Goal: Information Seeking & Learning: Learn about a topic

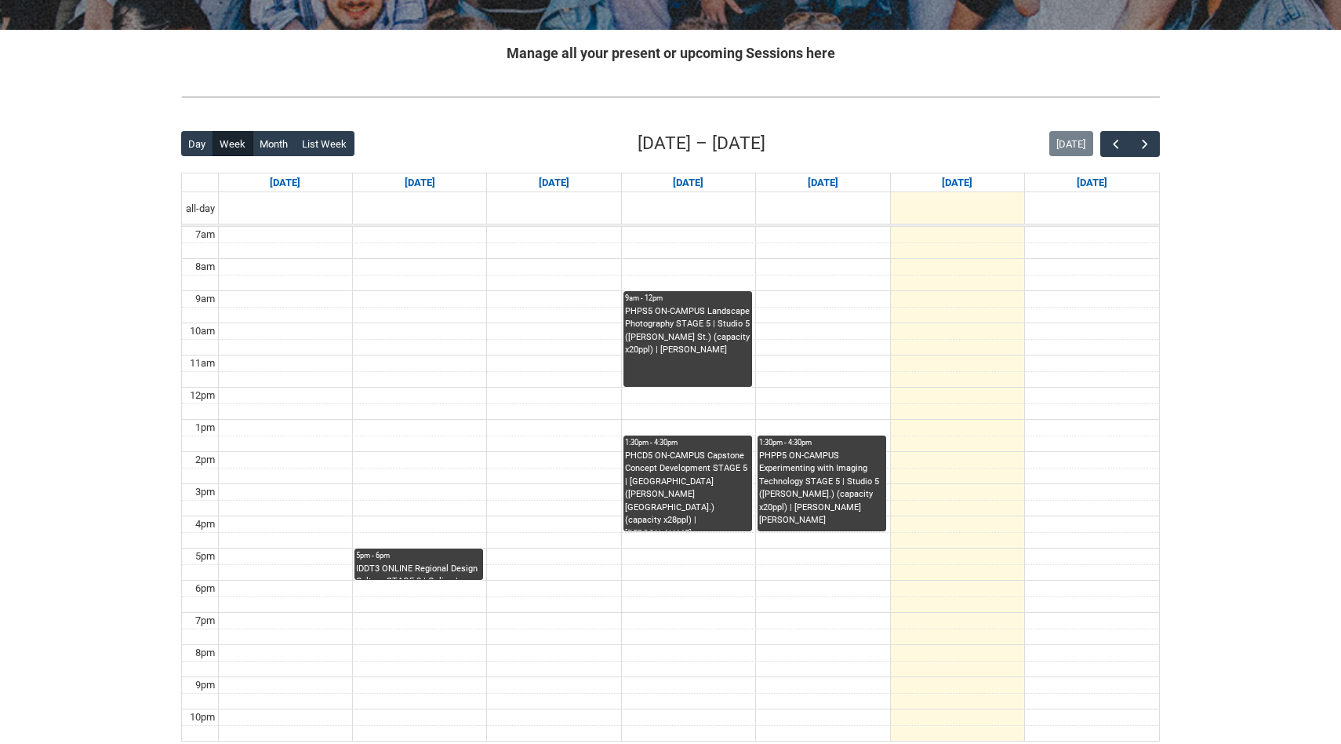
scroll to position [286, 0]
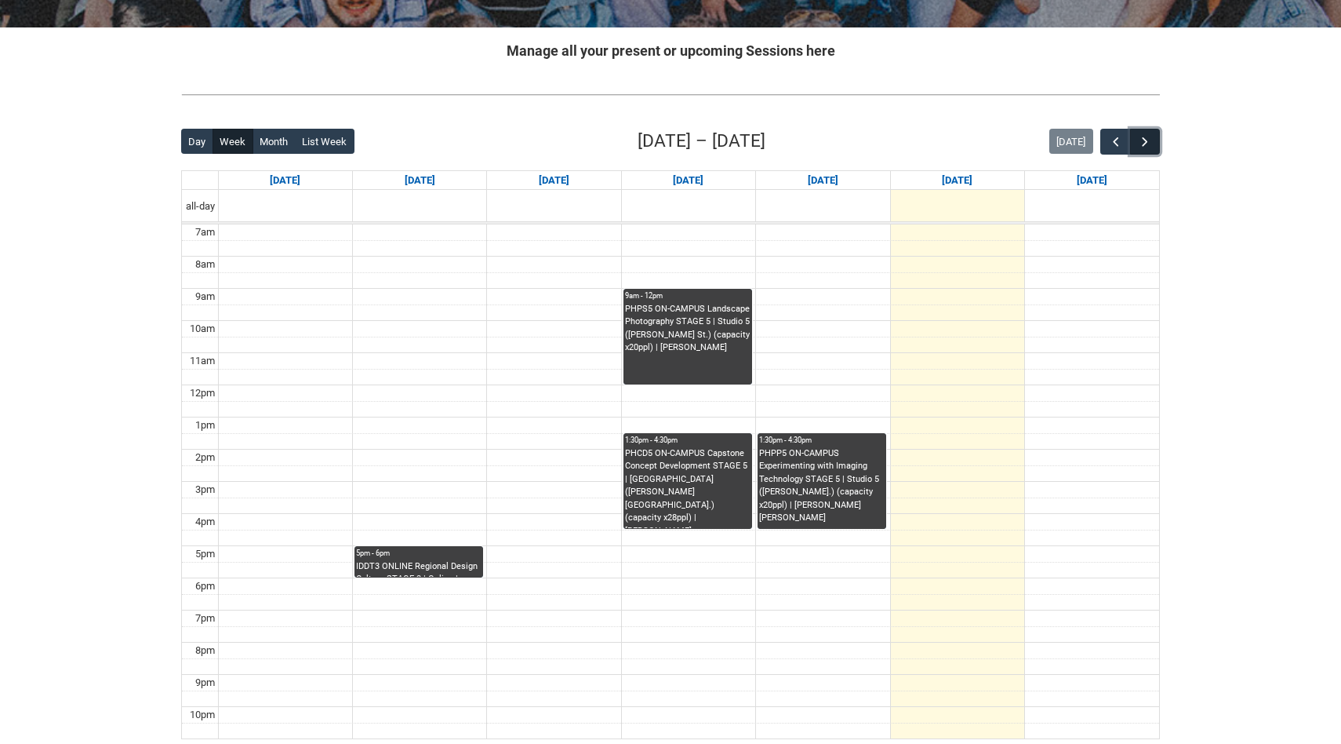
click at [1148, 141] on span "button" at bounding box center [1145, 142] width 16 height 16
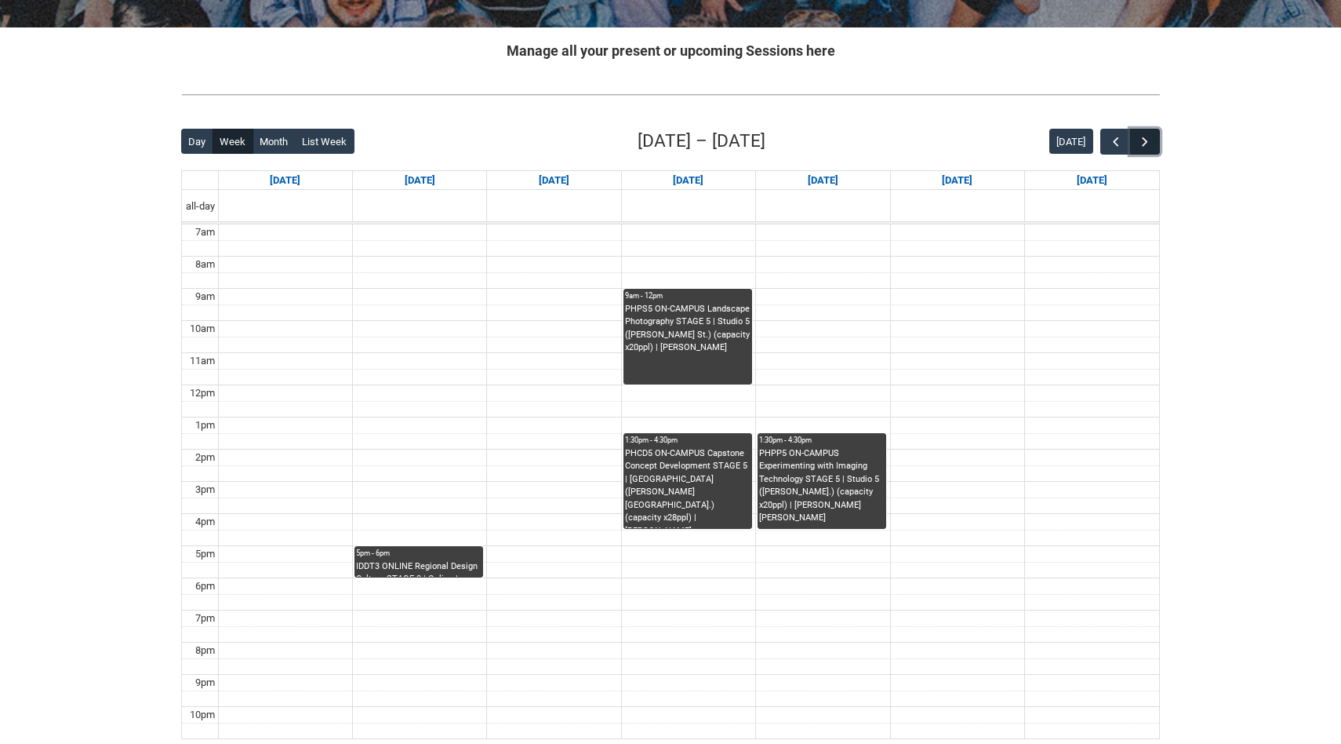
click at [1147, 141] on span "button" at bounding box center [1145, 142] width 16 height 16
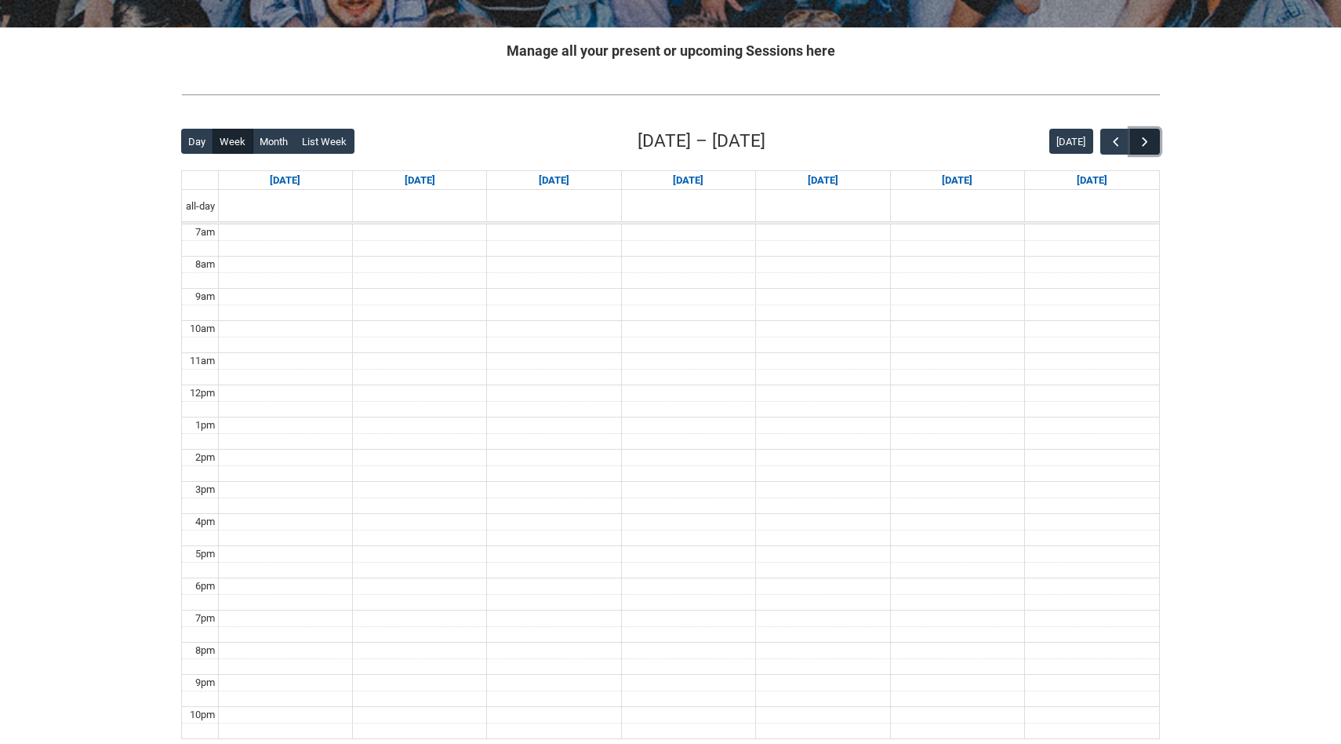
click at [1145, 141] on span "button" at bounding box center [1145, 142] width 16 height 16
click at [1144, 141] on span "button" at bounding box center [1145, 142] width 16 height 16
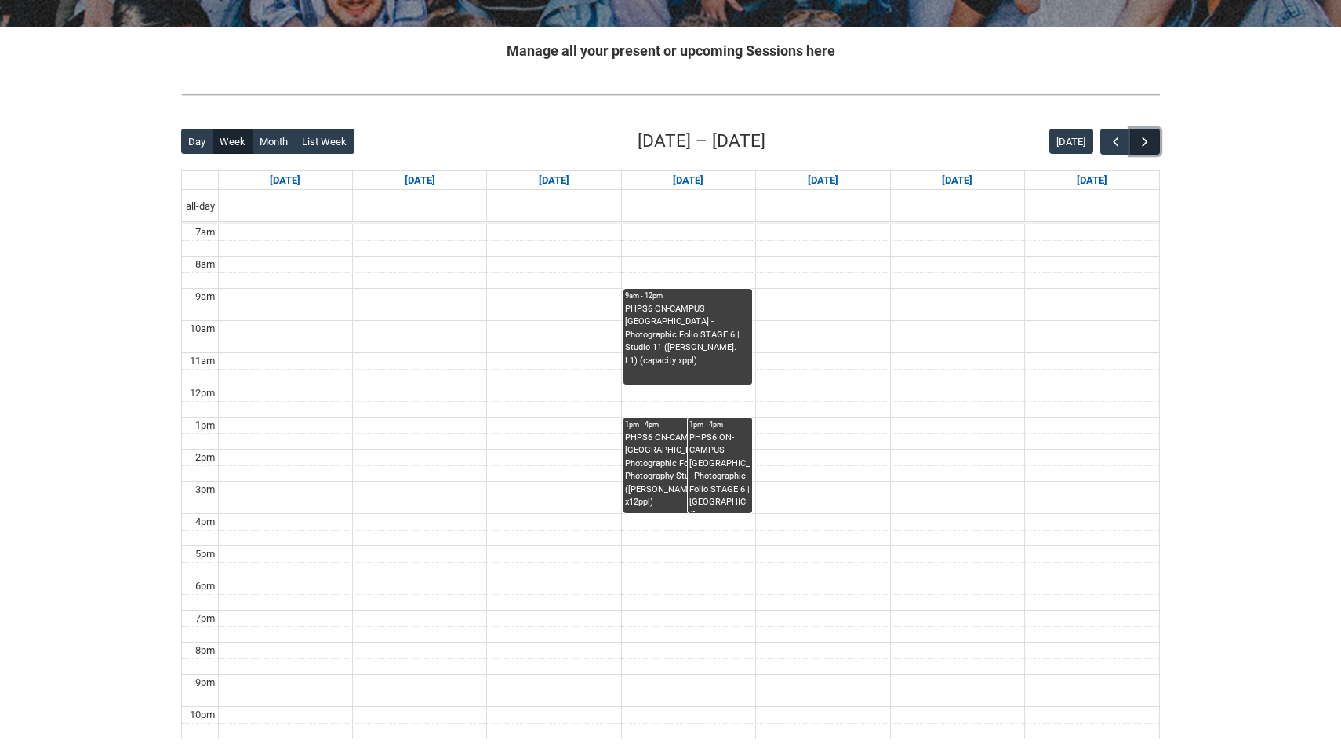
click at [1143, 141] on span "button" at bounding box center [1145, 142] width 16 height 16
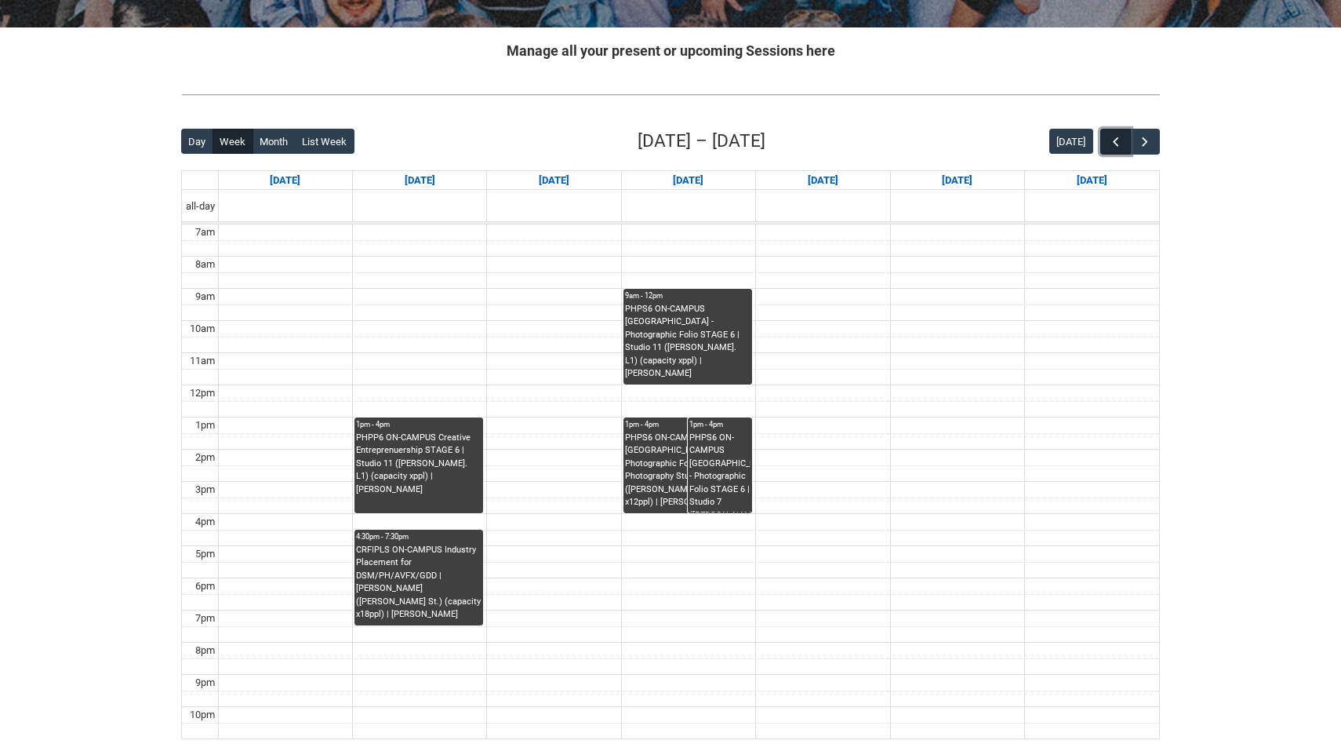
click at [1109, 143] on span "button" at bounding box center [1116, 142] width 16 height 16
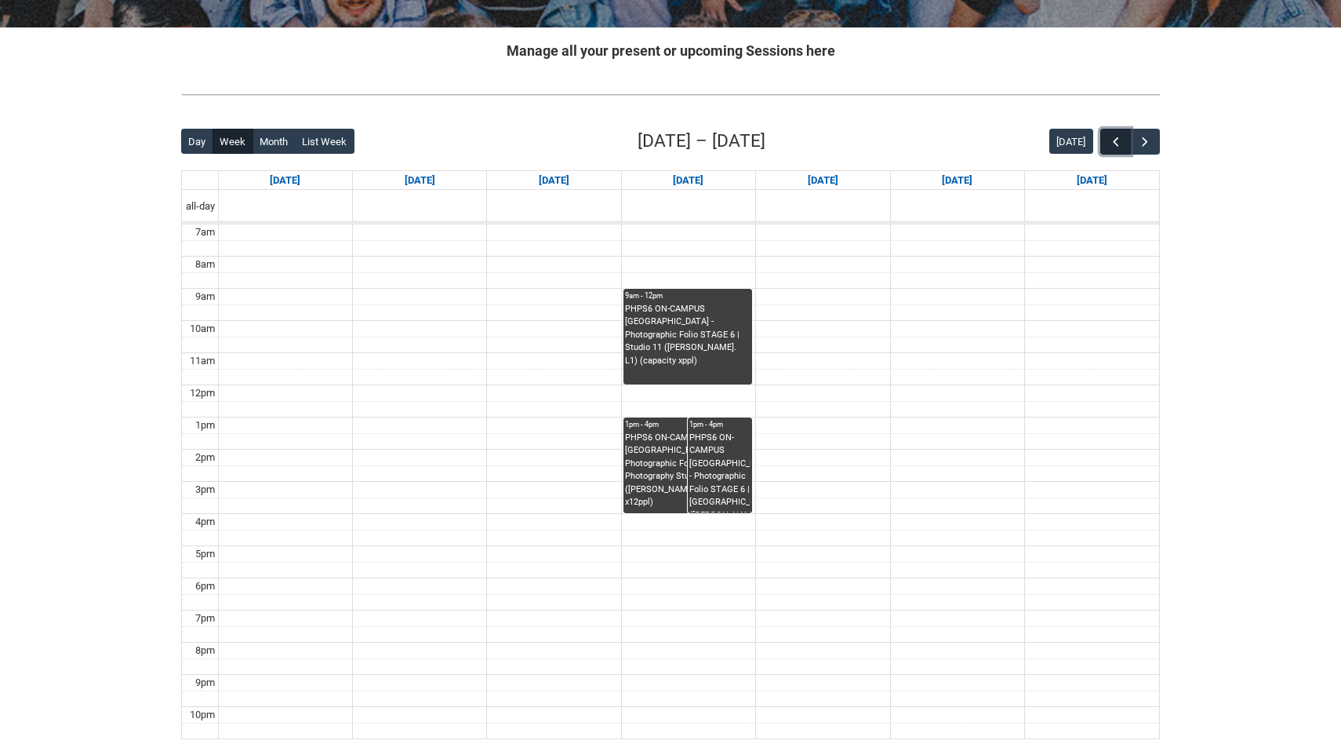
click at [1108, 143] on span "button" at bounding box center [1116, 142] width 16 height 16
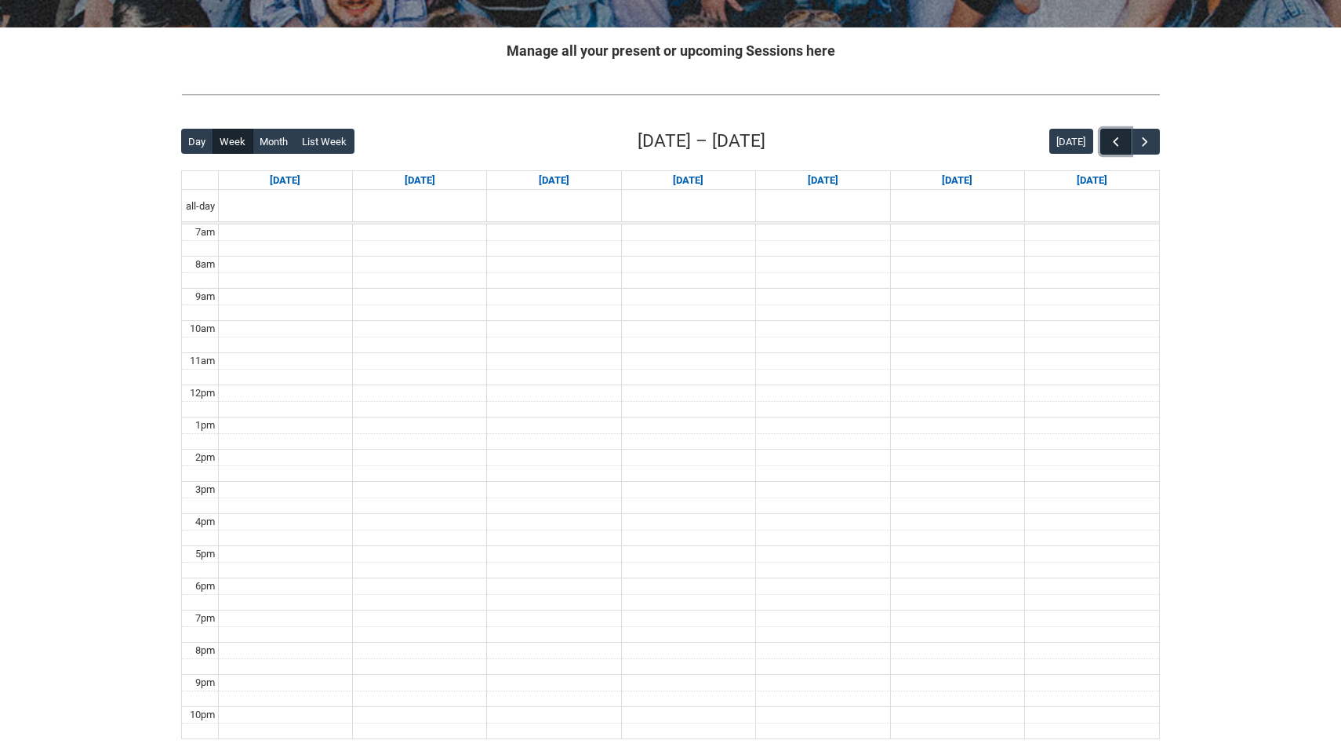
click at [1108, 143] on span "button" at bounding box center [1116, 142] width 16 height 16
click at [1107, 143] on button "button" at bounding box center [1116, 142] width 30 height 26
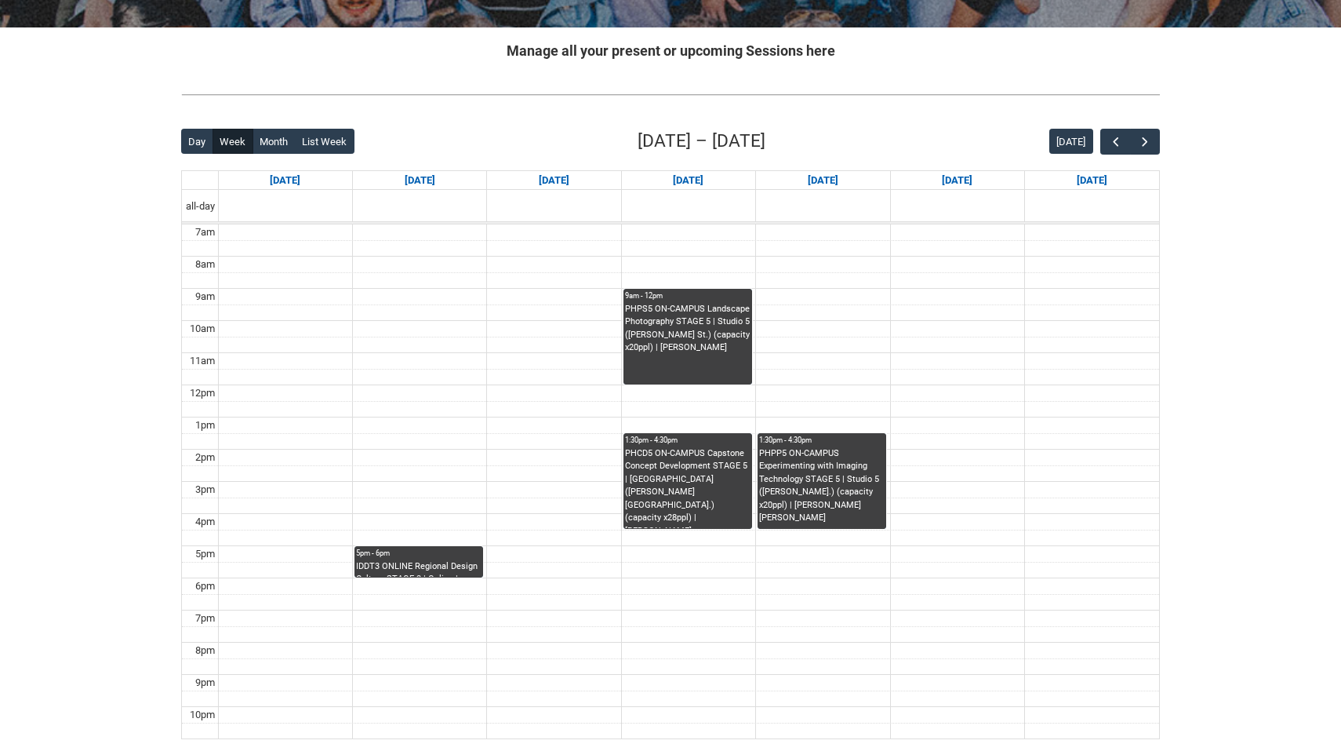
click at [1161, 142] on div "Back Loading... This page should update in a few seconds... Day Week Month List…" at bounding box center [671, 433] width 1004 height 636
click at [1151, 140] on span "button" at bounding box center [1145, 142] width 16 height 16
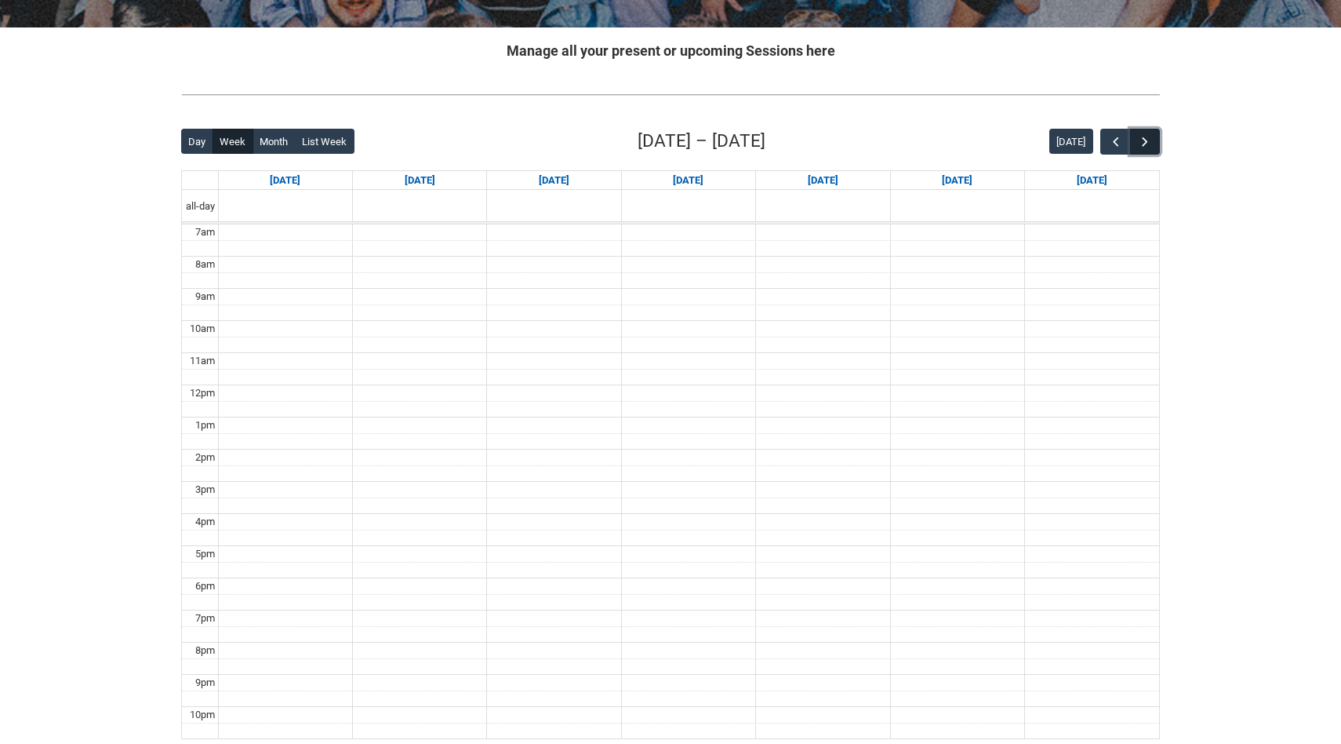
click at [1150, 140] on span "button" at bounding box center [1145, 142] width 16 height 16
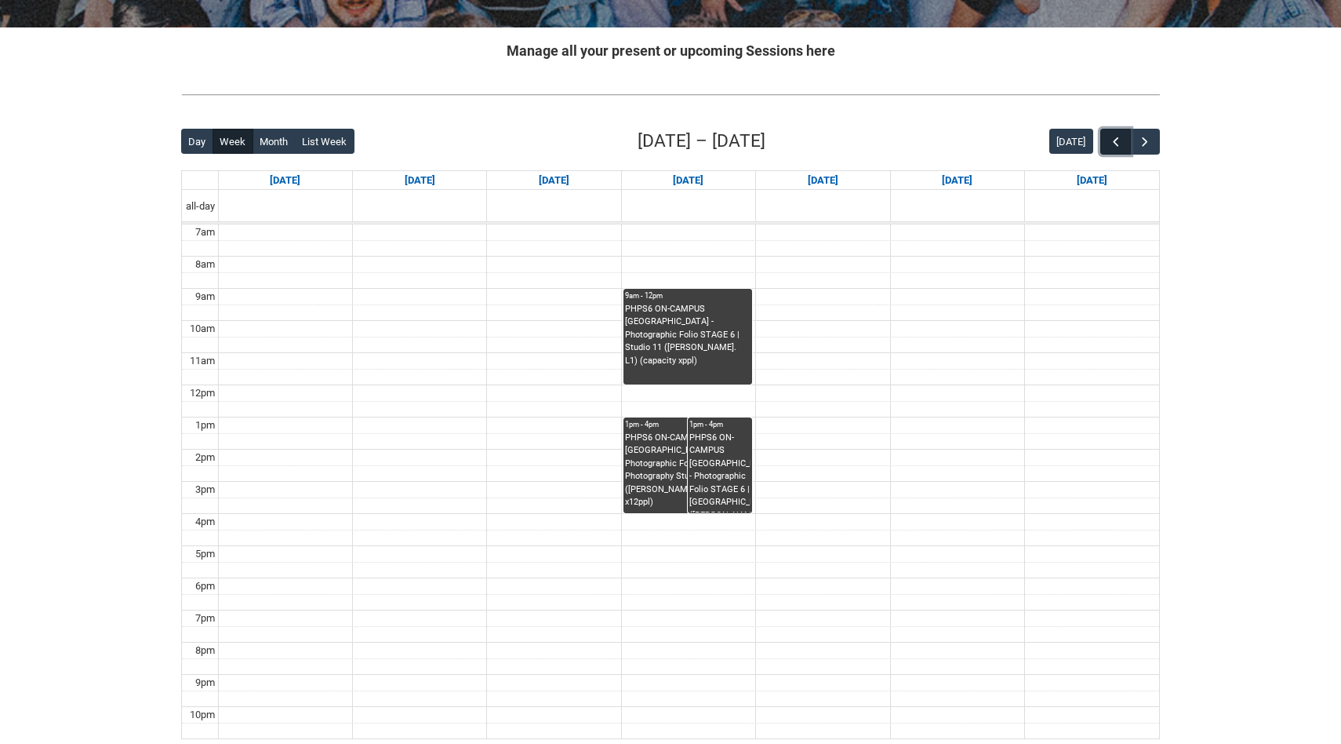
click at [1119, 144] on span "button" at bounding box center [1116, 142] width 16 height 16
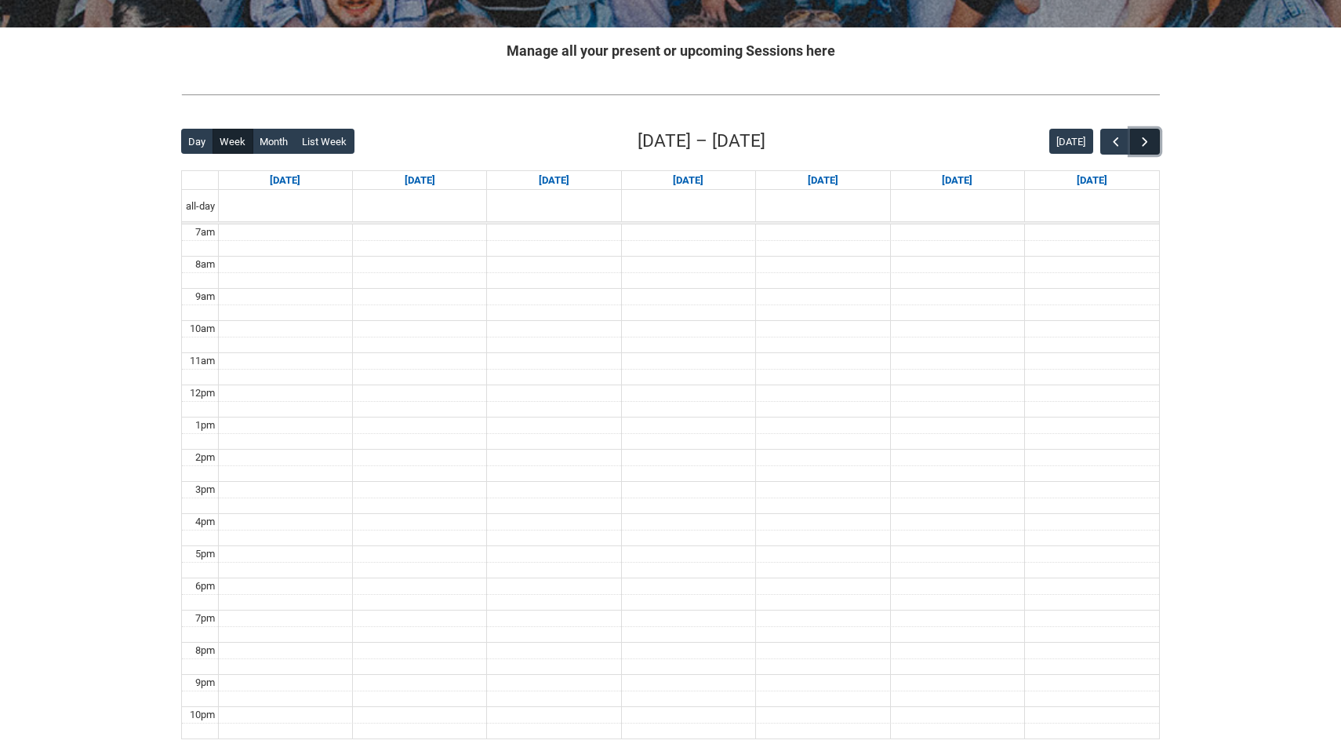
click at [1149, 143] on span "button" at bounding box center [1145, 142] width 16 height 16
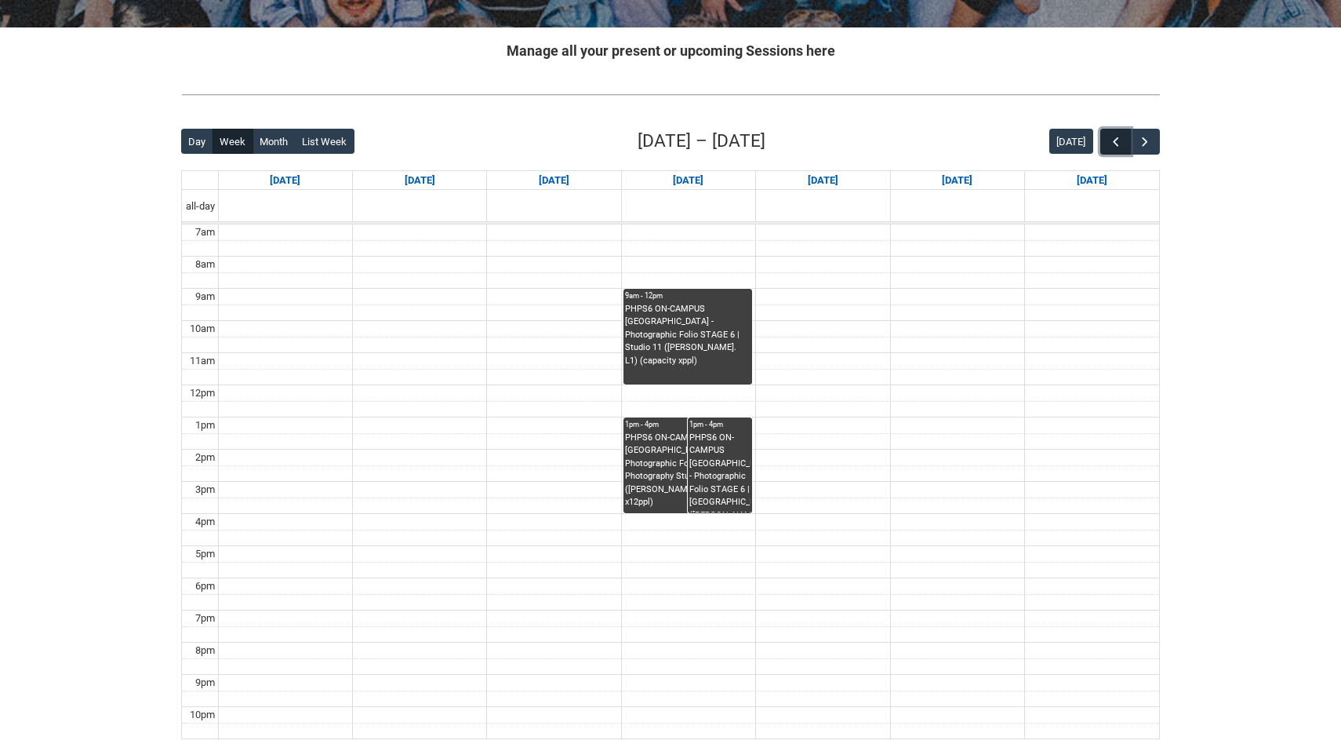
click at [1126, 147] on button "button" at bounding box center [1116, 142] width 30 height 26
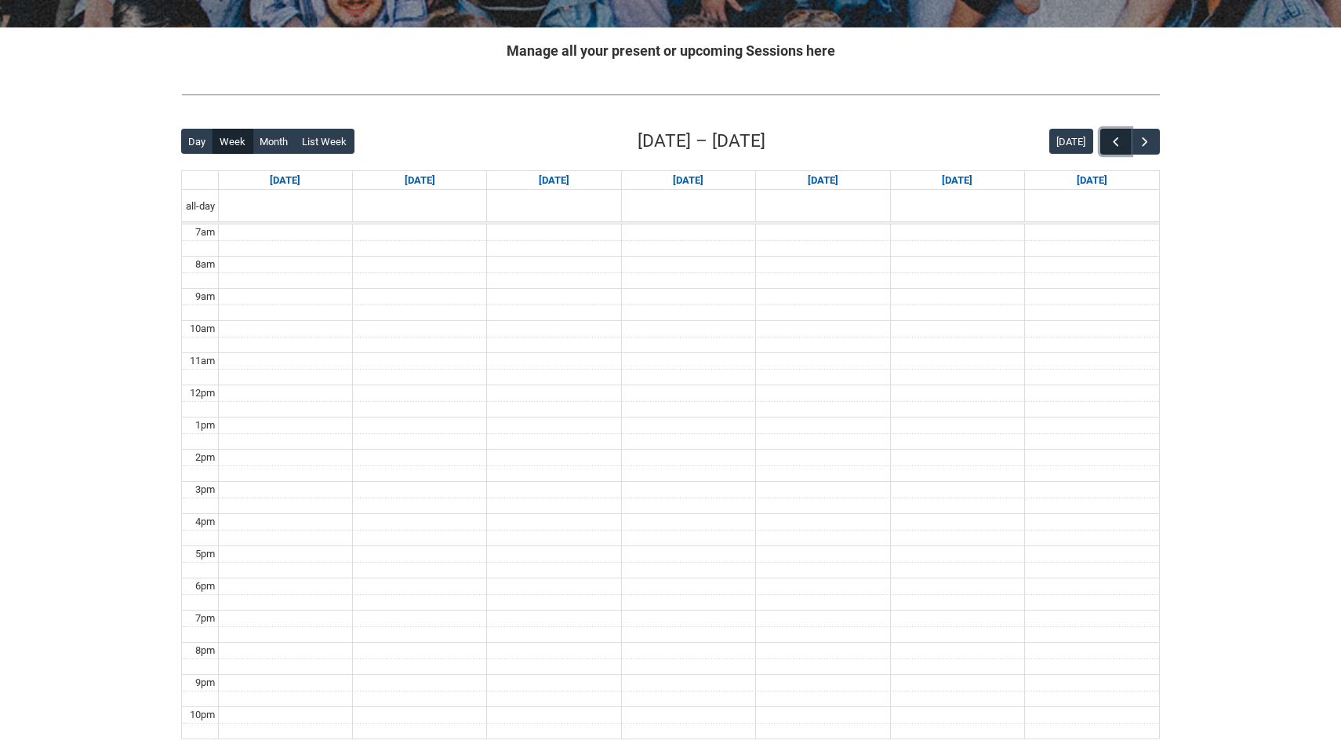
click at [1126, 147] on button "button" at bounding box center [1116, 142] width 30 height 26
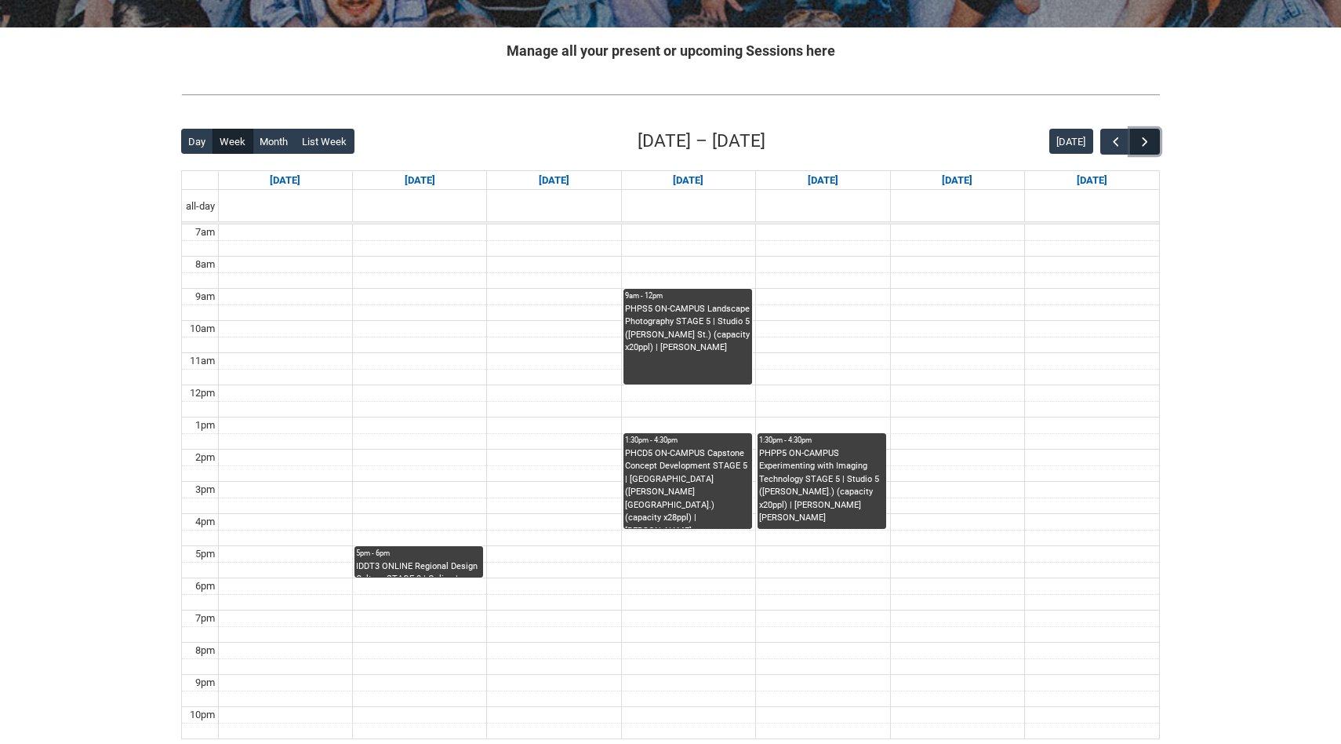
click at [1145, 147] on span "button" at bounding box center [1145, 142] width 16 height 16
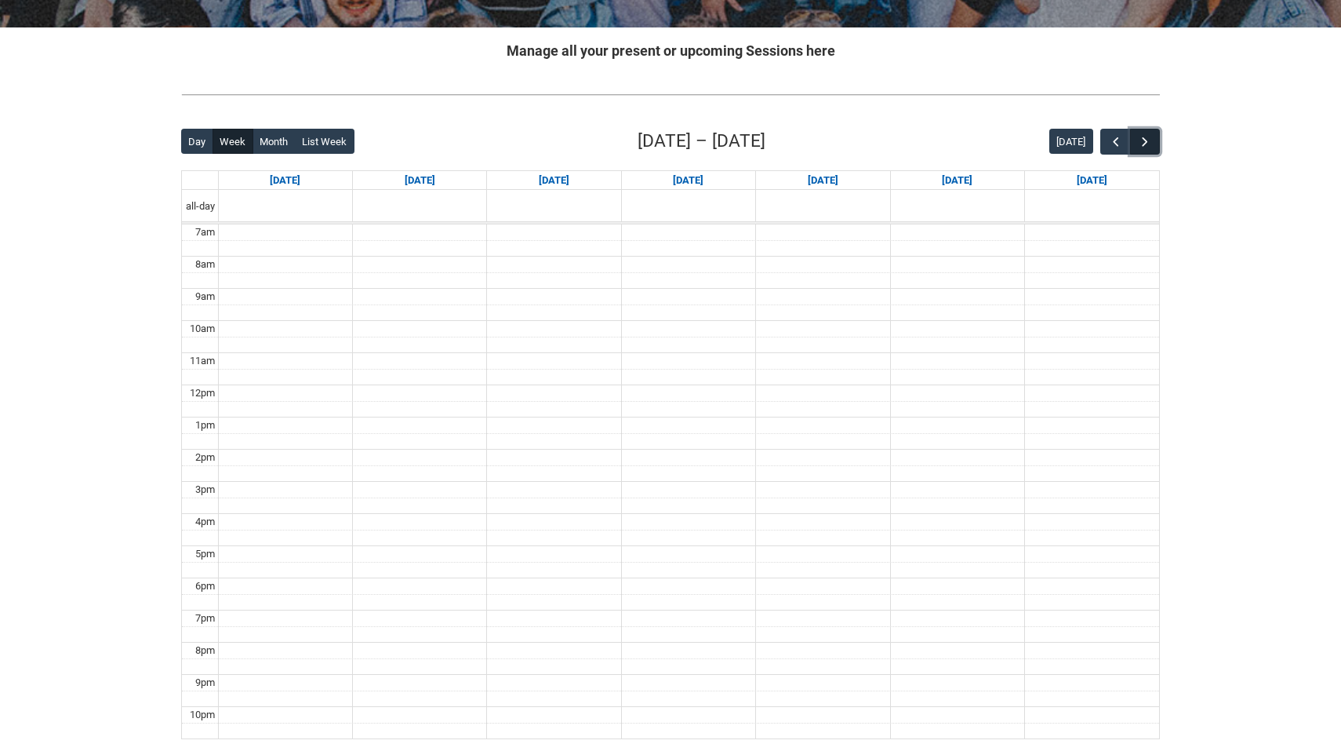
click at [1144, 147] on span "button" at bounding box center [1145, 142] width 16 height 16
click at [1119, 147] on span "button" at bounding box center [1116, 142] width 16 height 16
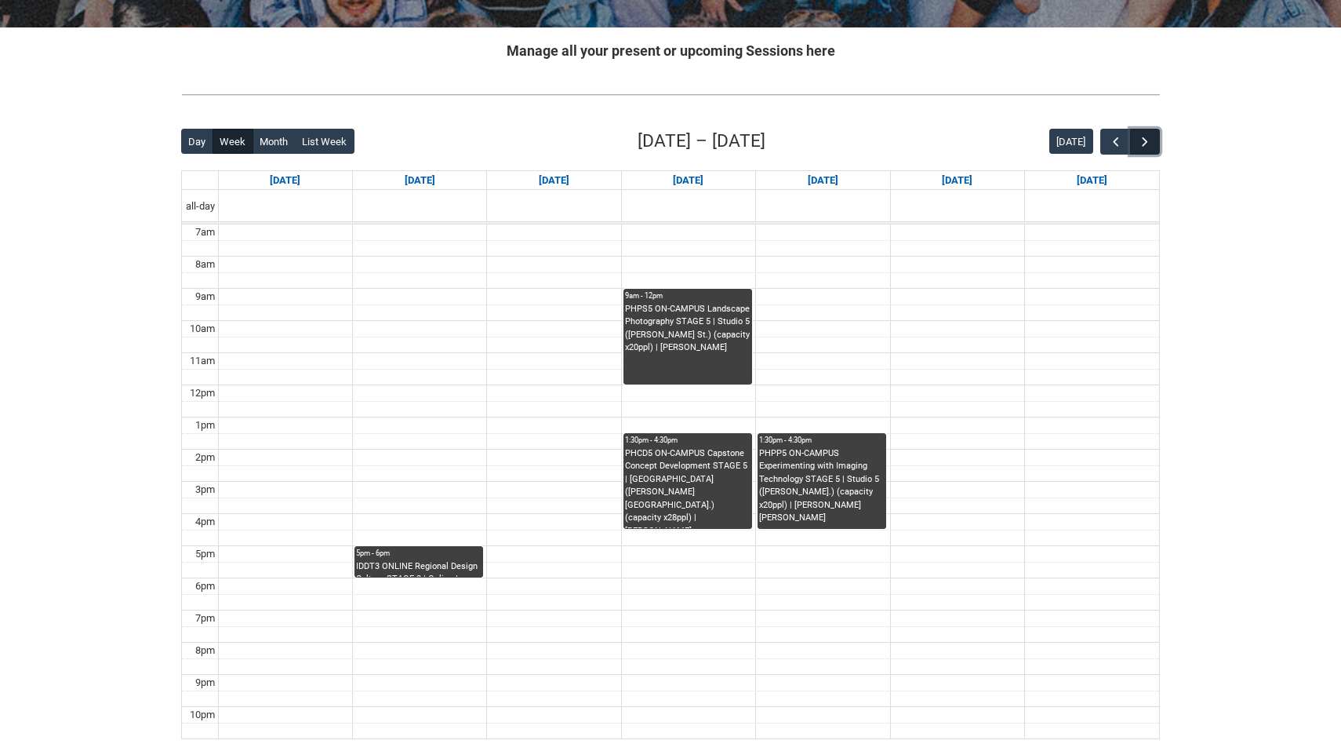
click at [1149, 147] on span "button" at bounding box center [1145, 142] width 16 height 16
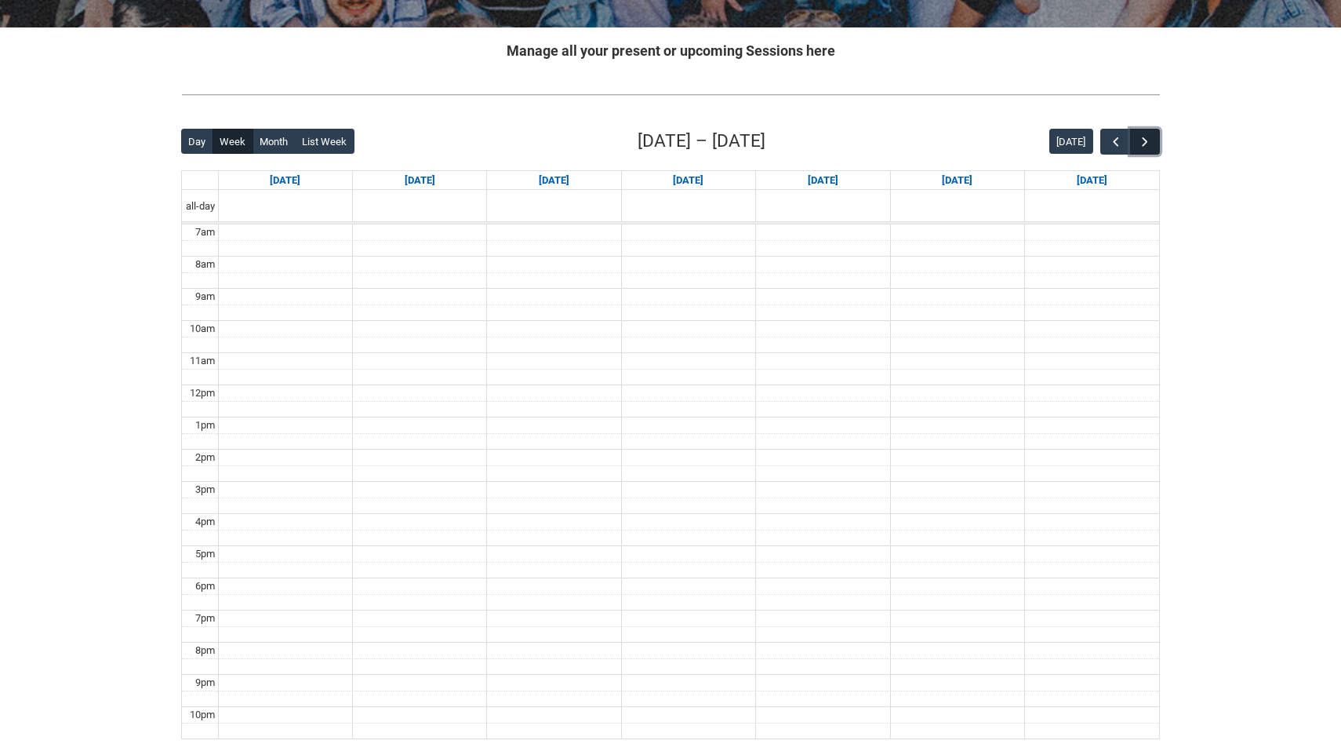
click at [1148, 147] on span "button" at bounding box center [1145, 142] width 16 height 16
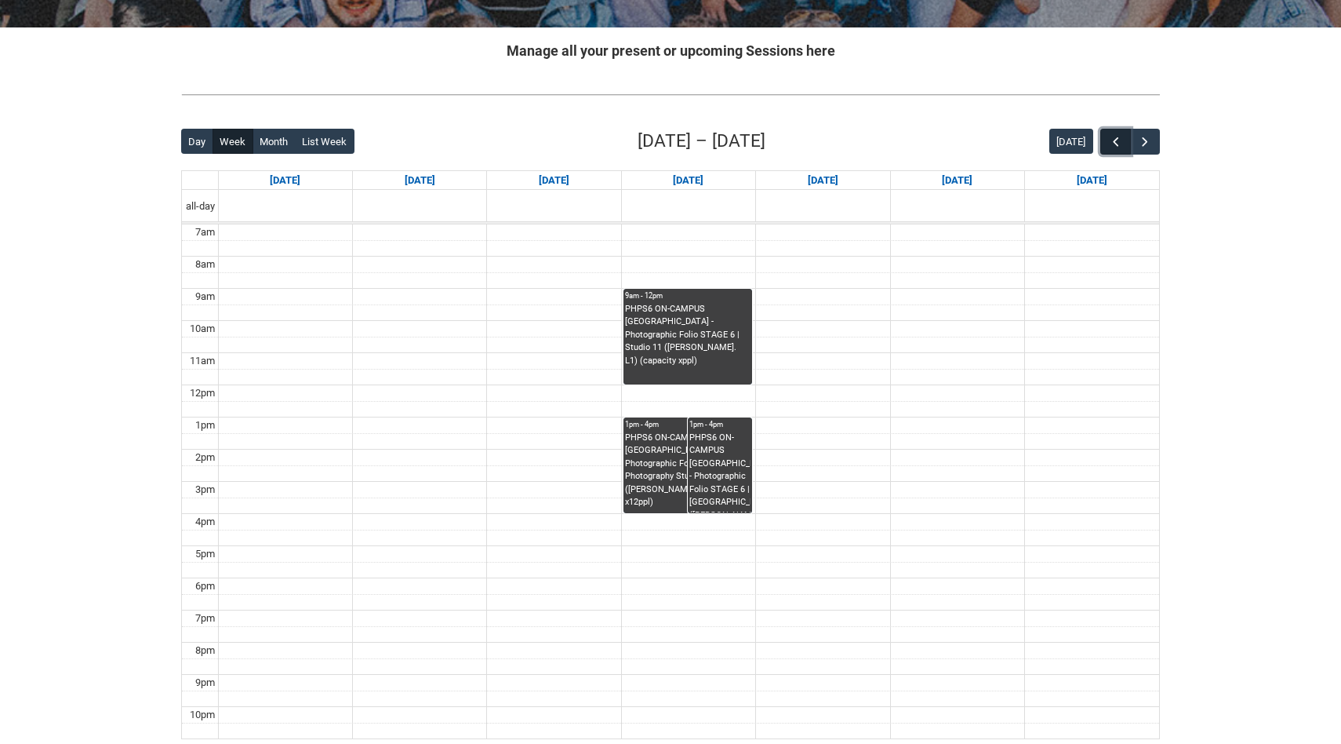
click at [1120, 143] on span "button" at bounding box center [1116, 142] width 16 height 16
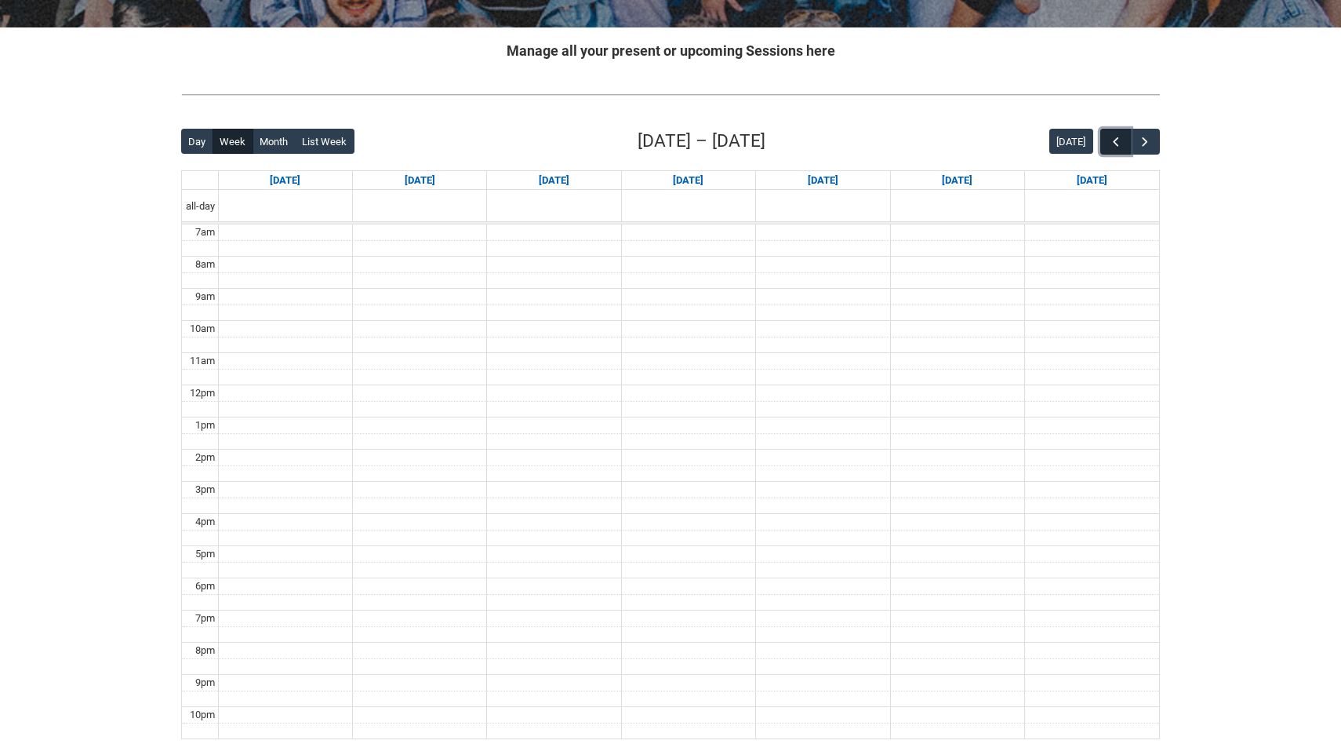
click at [1120, 143] on span "button" at bounding box center [1116, 142] width 16 height 16
click at [1119, 143] on span "button" at bounding box center [1116, 142] width 16 height 16
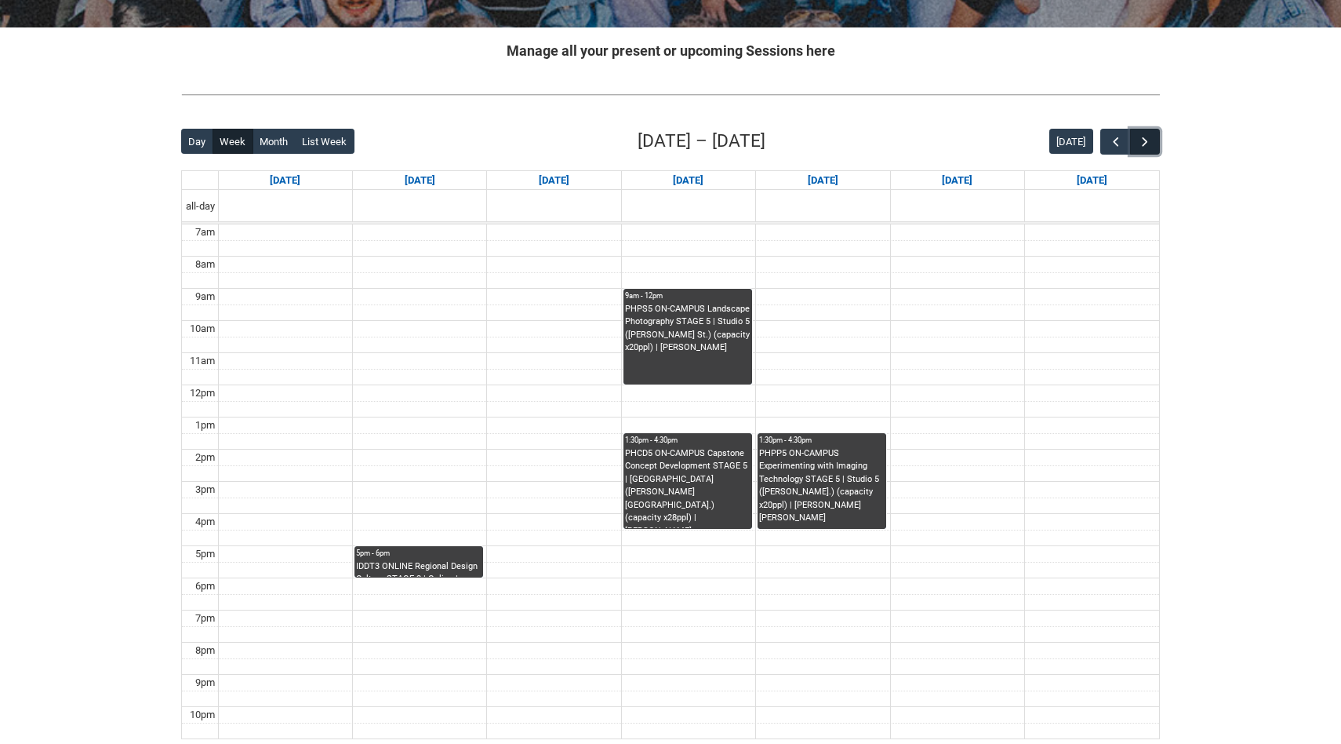
click at [1145, 142] on span "button" at bounding box center [1145, 142] width 16 height 16
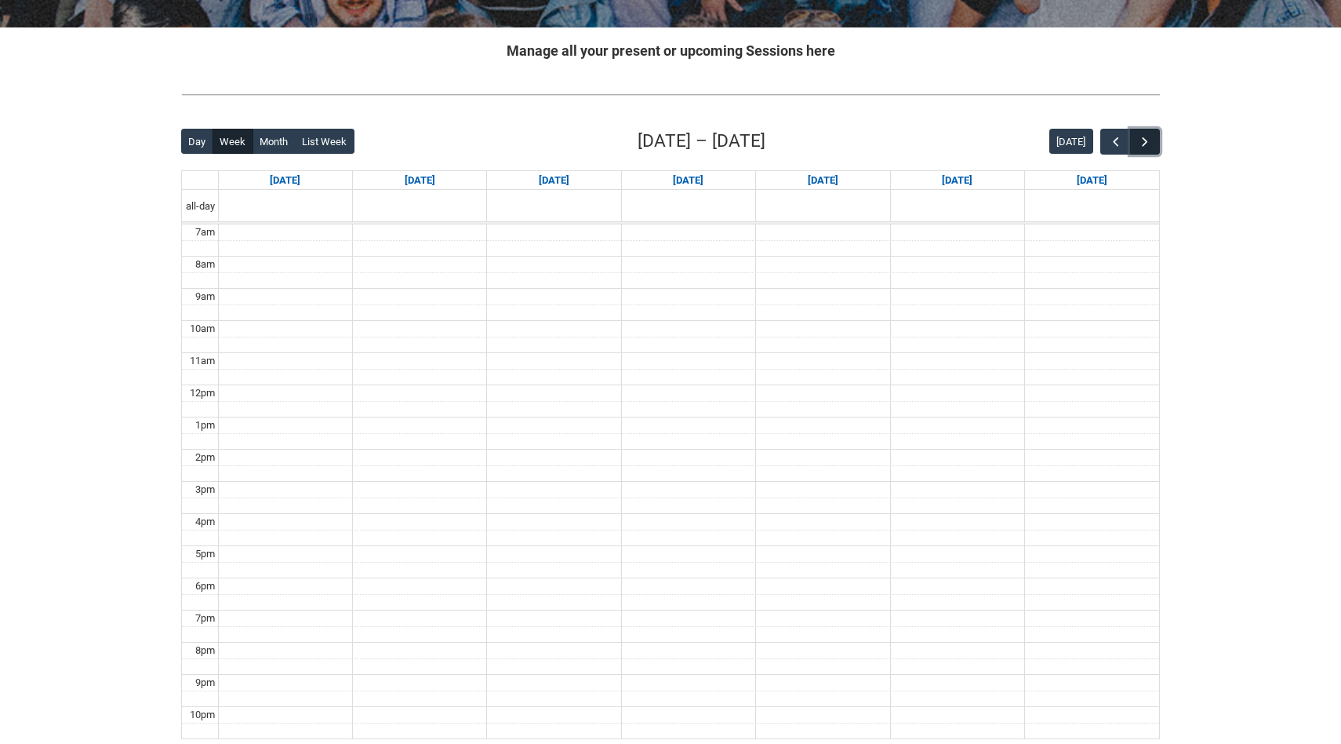
click at [1145, 142] on span "button" at bounding box center [1145, 142] width 16 height 16
click at [1144, 142] on span "button" at bounding box center [1145, 142] width 16 height 16
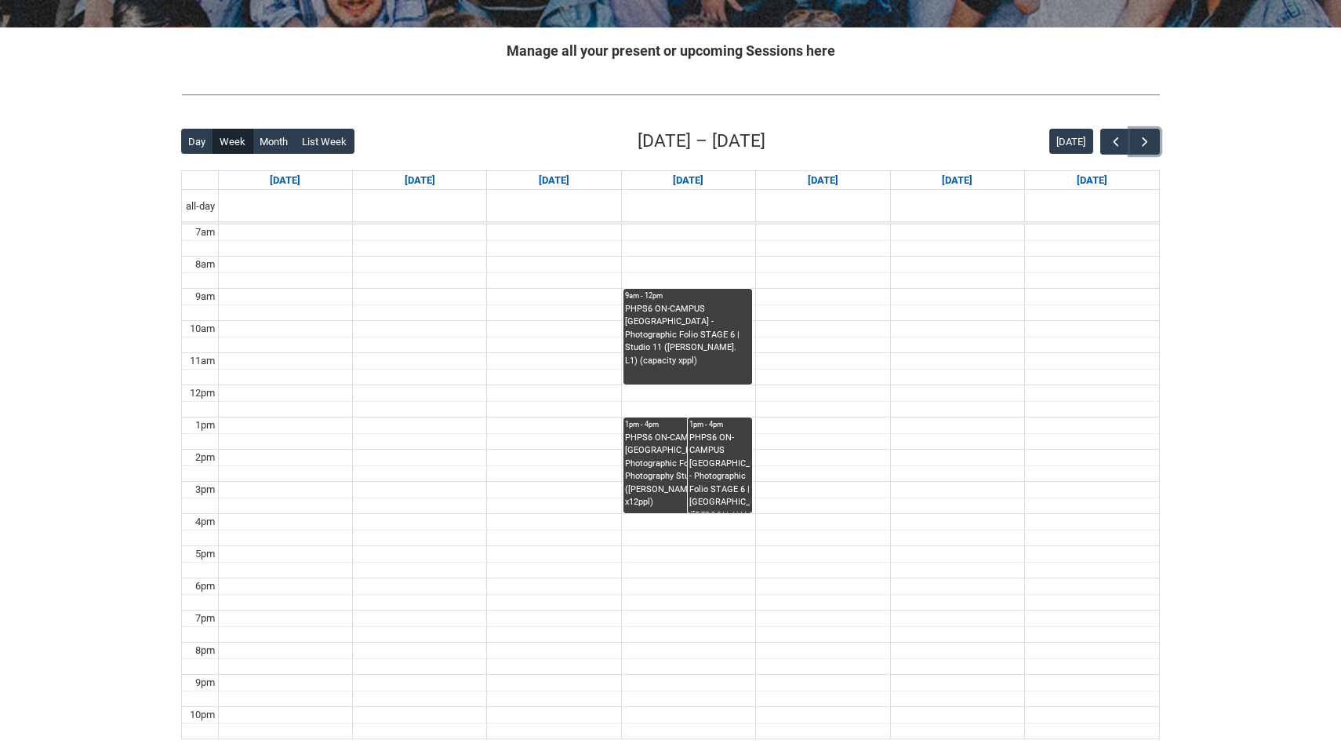
click at [646, 471] on div "PHPS6 ON-CAMPUS [GEOGRAPHIC_DATA] - Photographic Folio STAGE 6 | Photography St…" at bounding box center [688, 470] width 126 height 78
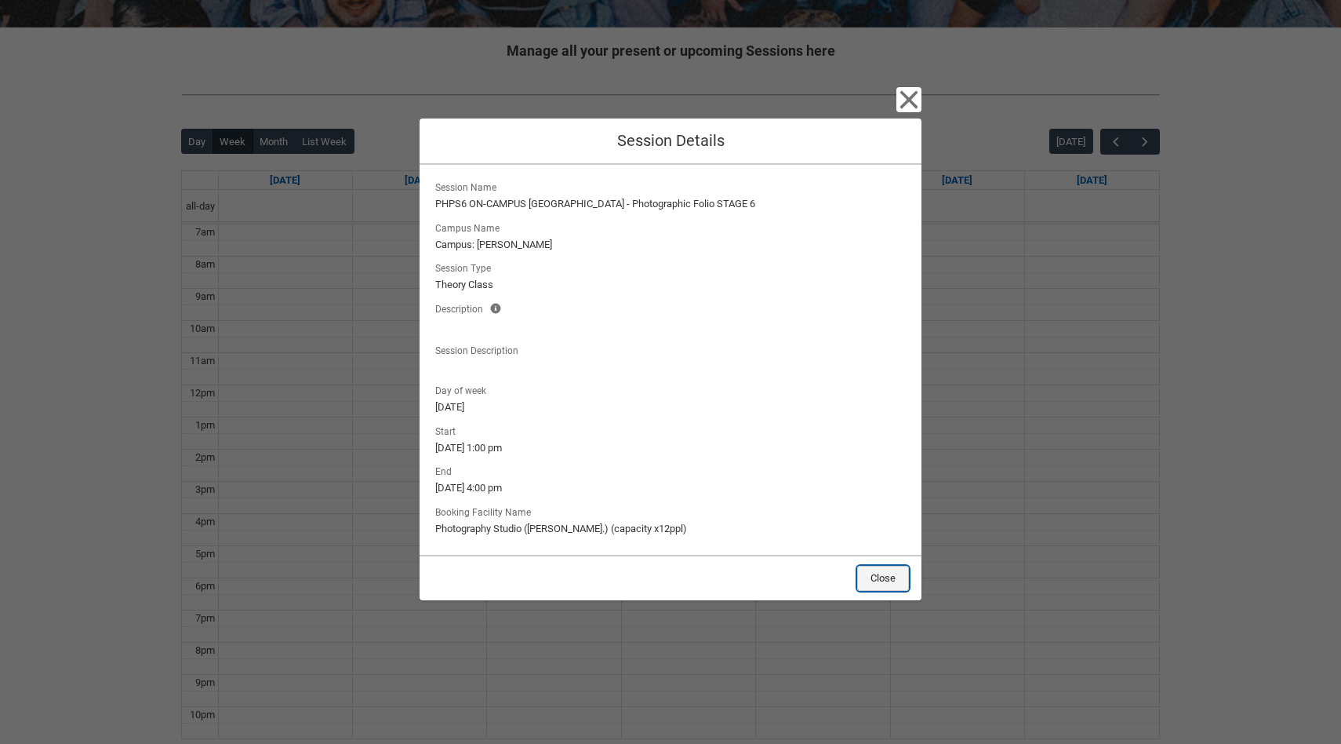
click at [883, 579] on button "Close" at bounding box center [883, 578] width 52 height 25
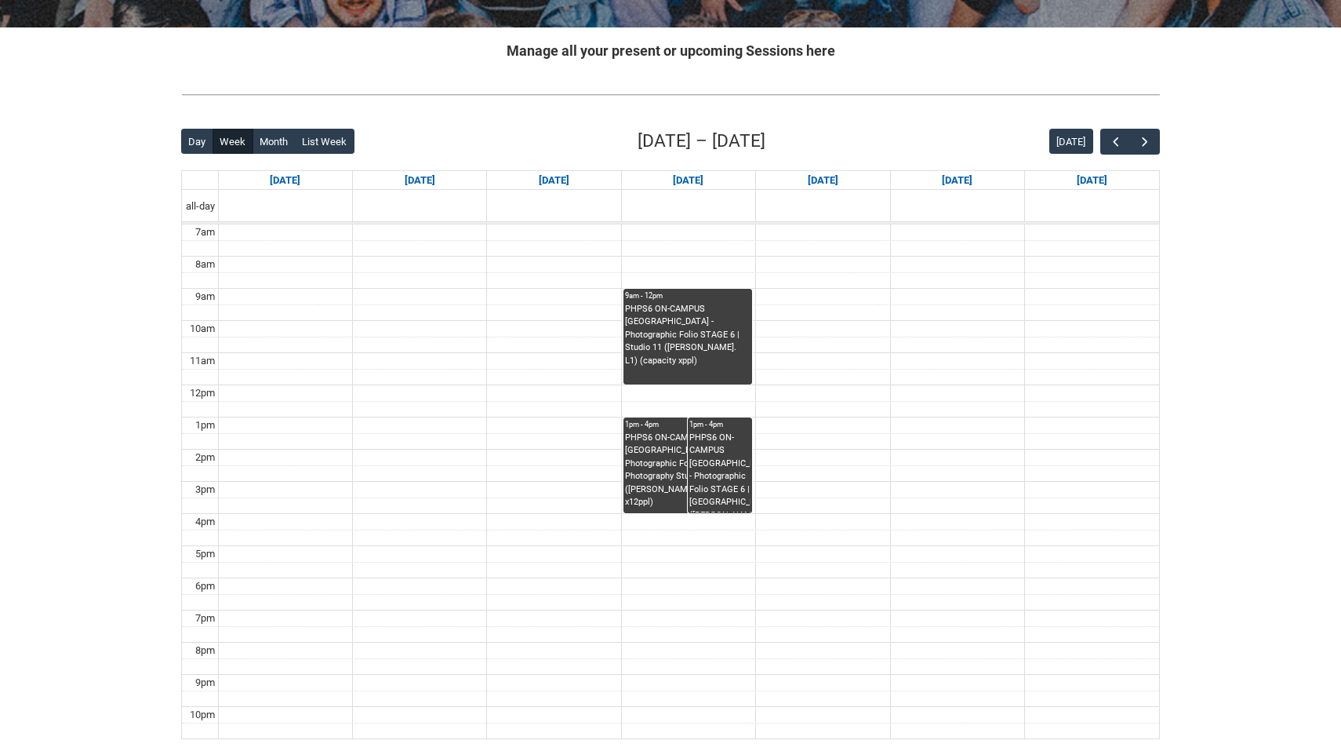
click at [740, 484] on div "PHPS6 ON-CAMPUS [GEOGRAPHIC_DATA] - Photographic Folio STAGE 6 | [GEOGRAPHIC_DA…" at bounding box center [719, 472] width 61 height 82
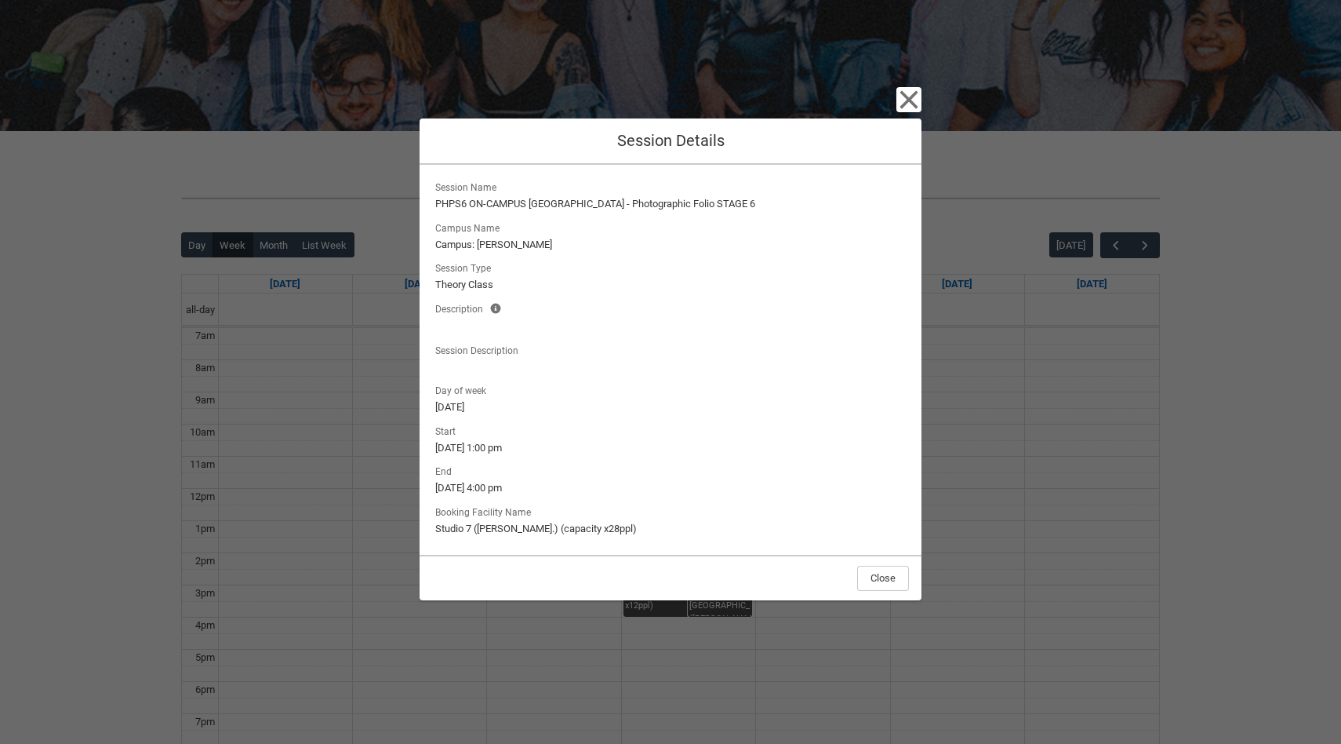
scroll to position [168, 0]
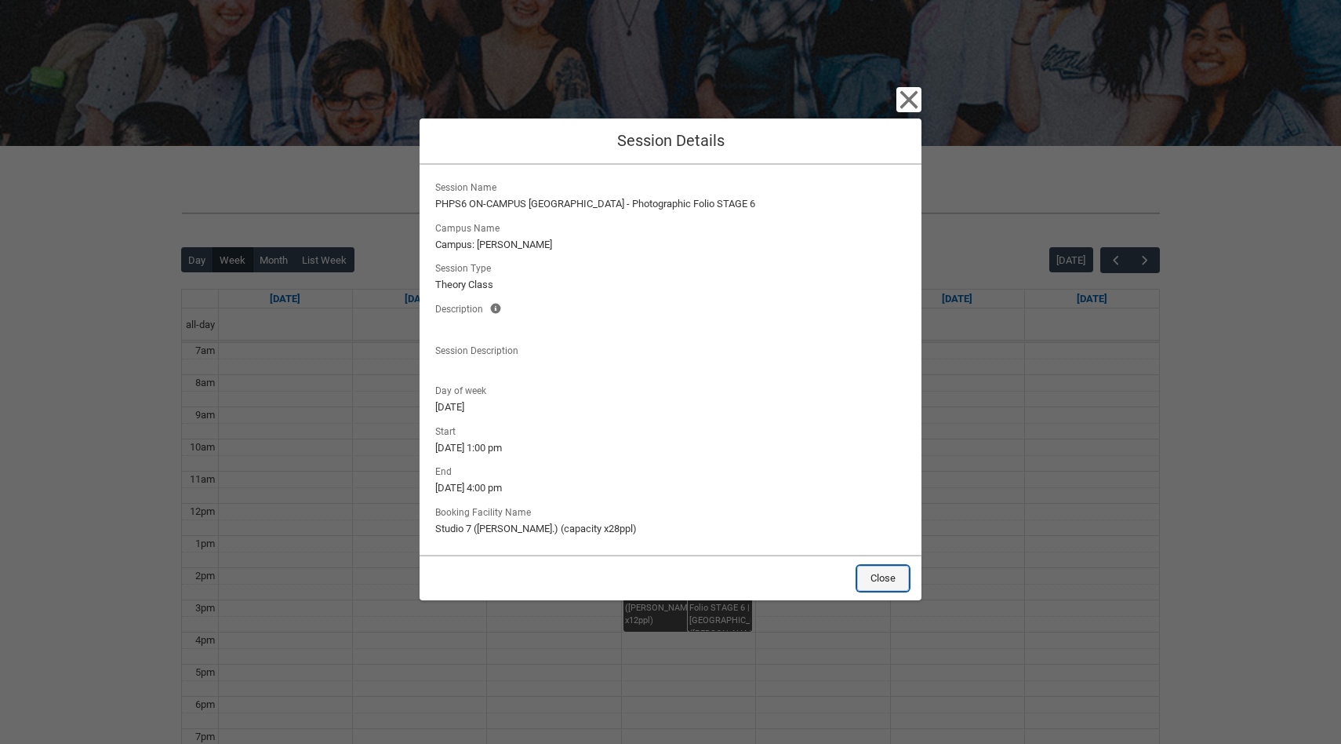
click at [890, 577] on button "Close" at bounding box center [883, 578] width 52 height 25
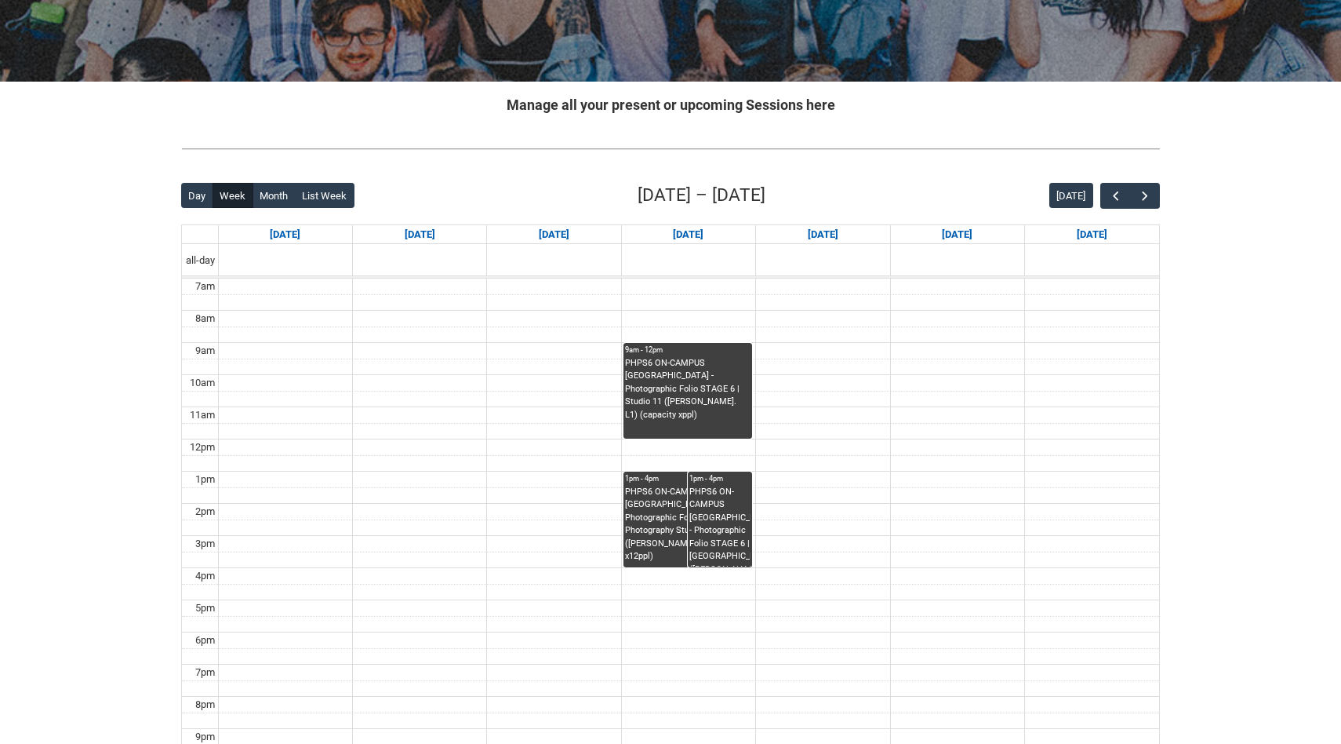
scroll to position [281, 0]
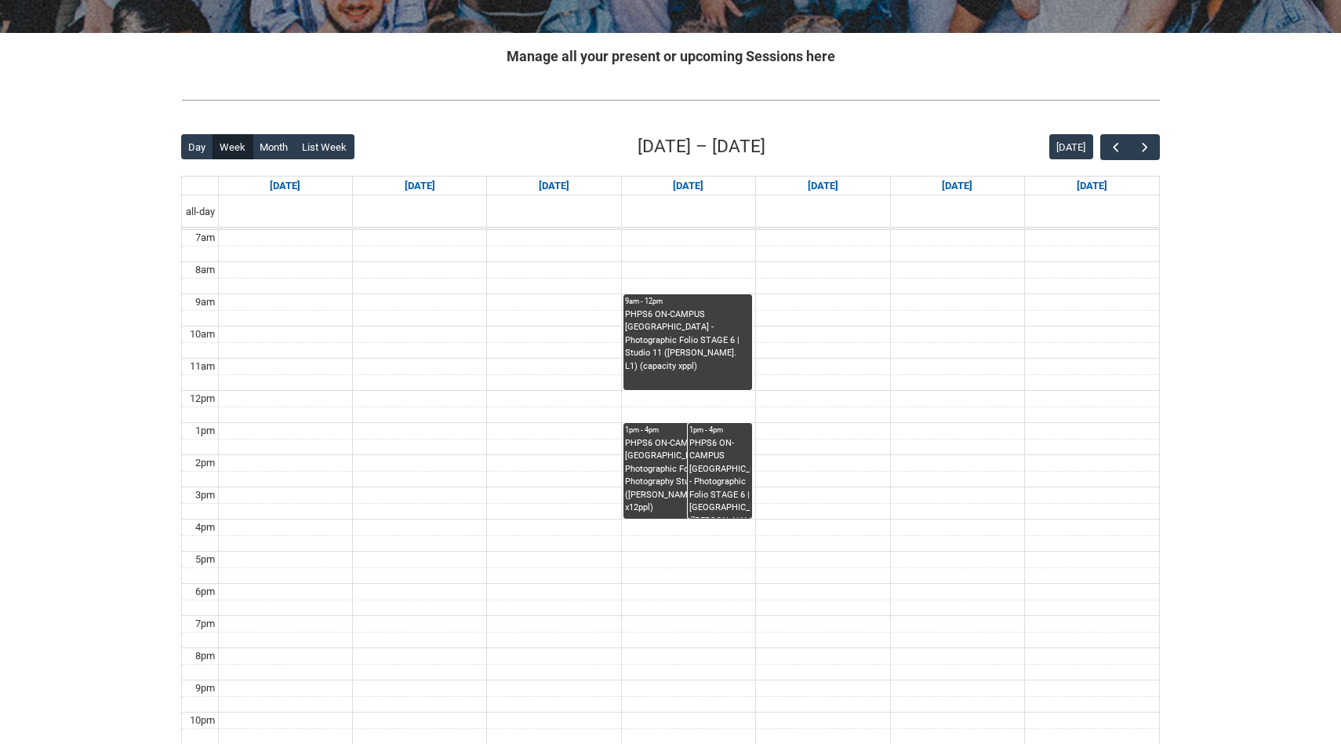
click at [653, 365] on div "PHPS6 ON-CAMPUS [GEOGRAPHIC_DATA] - Photographic Folio STAGE 6 | Studio 11 ([PE…" at bounding box center [688, 349] width 126 height 82
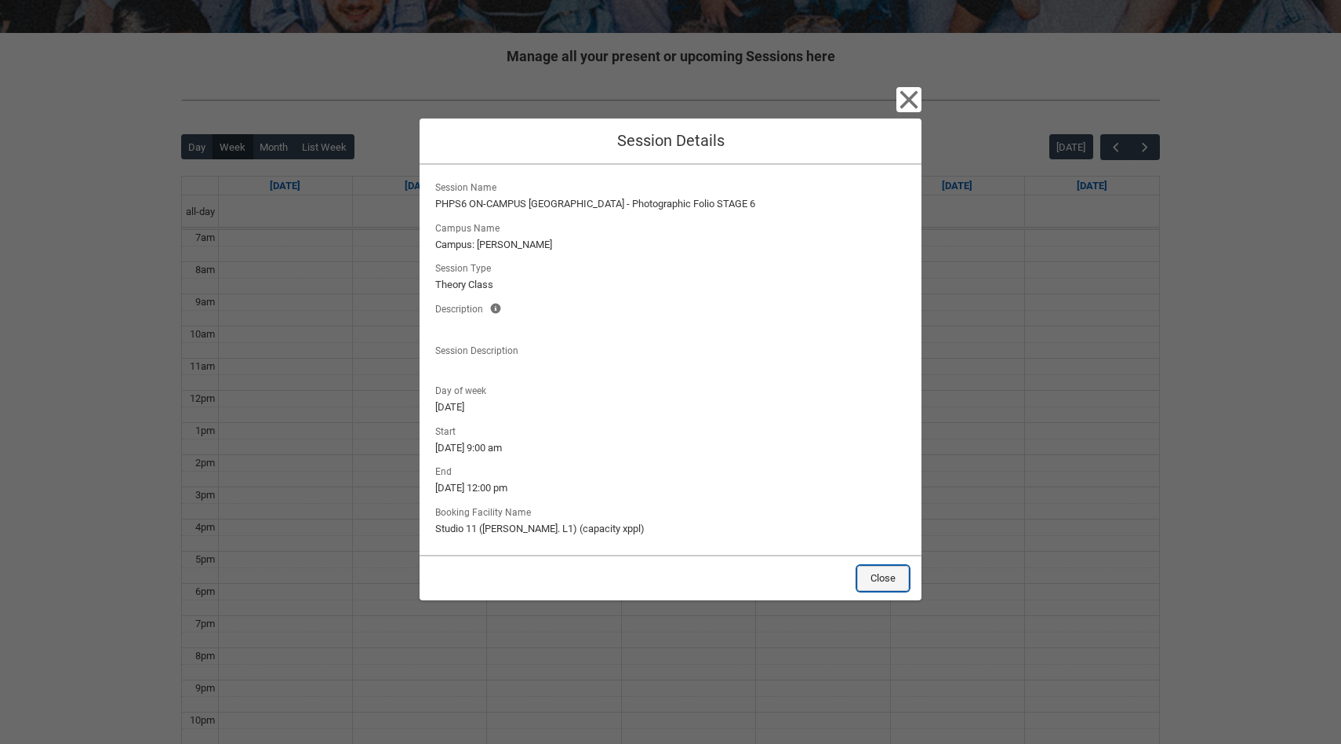
click at [903, 576] on button "Close" at bounding box center [883, 578] width 52 height 25
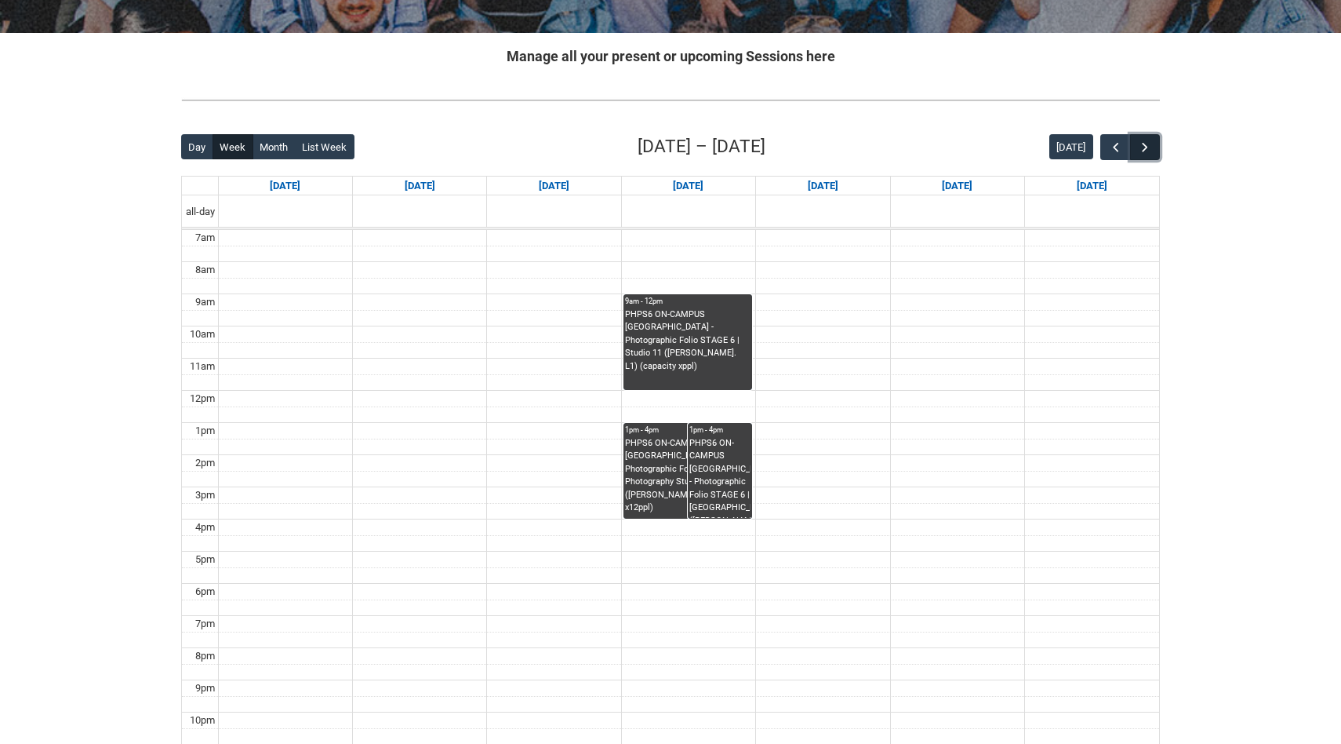
click at [1158, 134] on button "button" at bounding box center [1145, 147] width 30 height 26
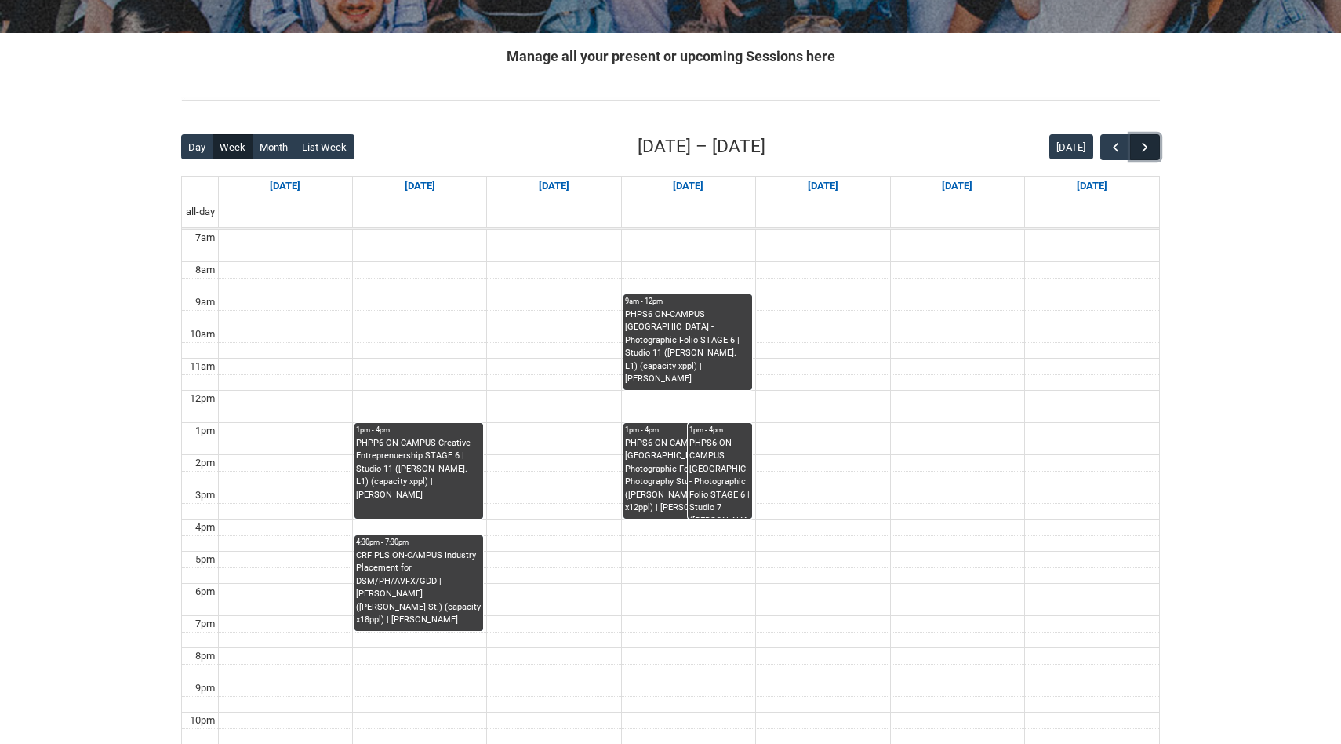
click at [1146, 143] on span "button" at bounding box center [1145, 148] width 16 height 16
click at [1115, 144] on span "button" at bounding box center [1116, 148] width 16 height 16
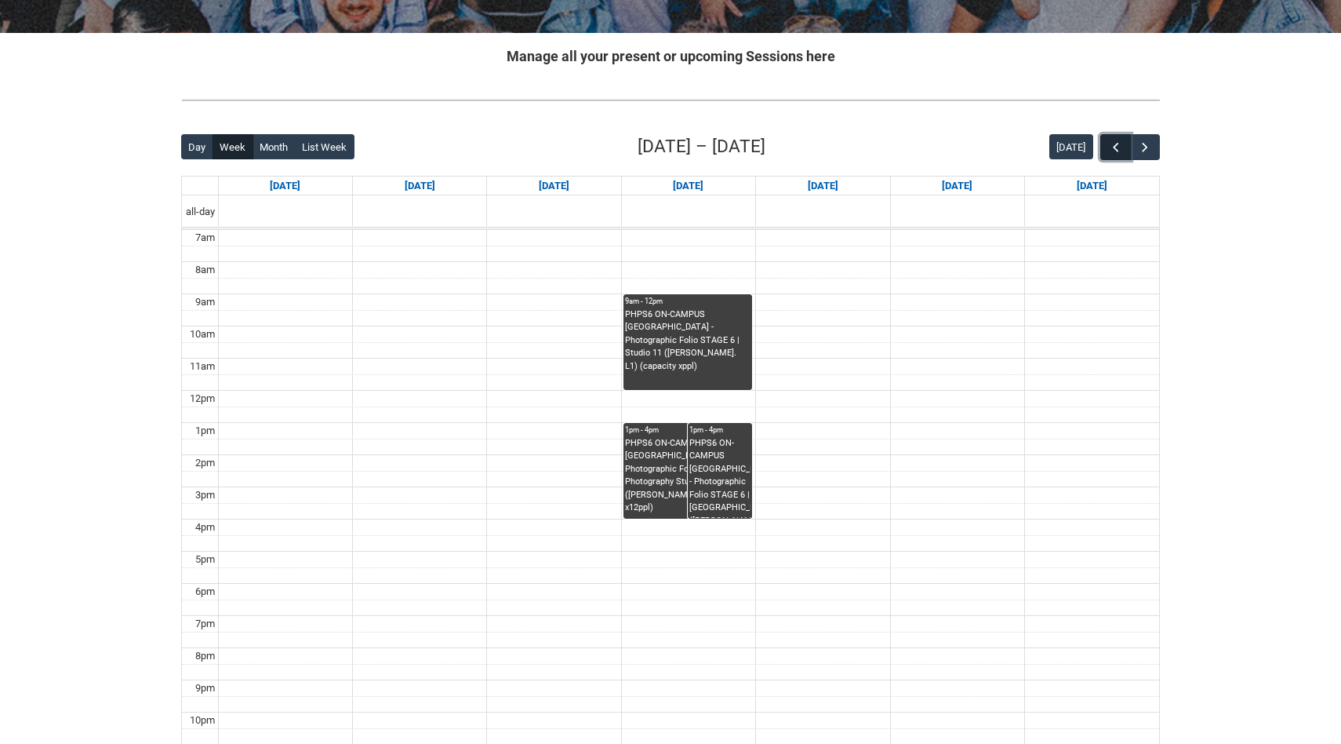
click at [1115, 144] on span "button" at bounding box center [1116, 148] width 16 height 16
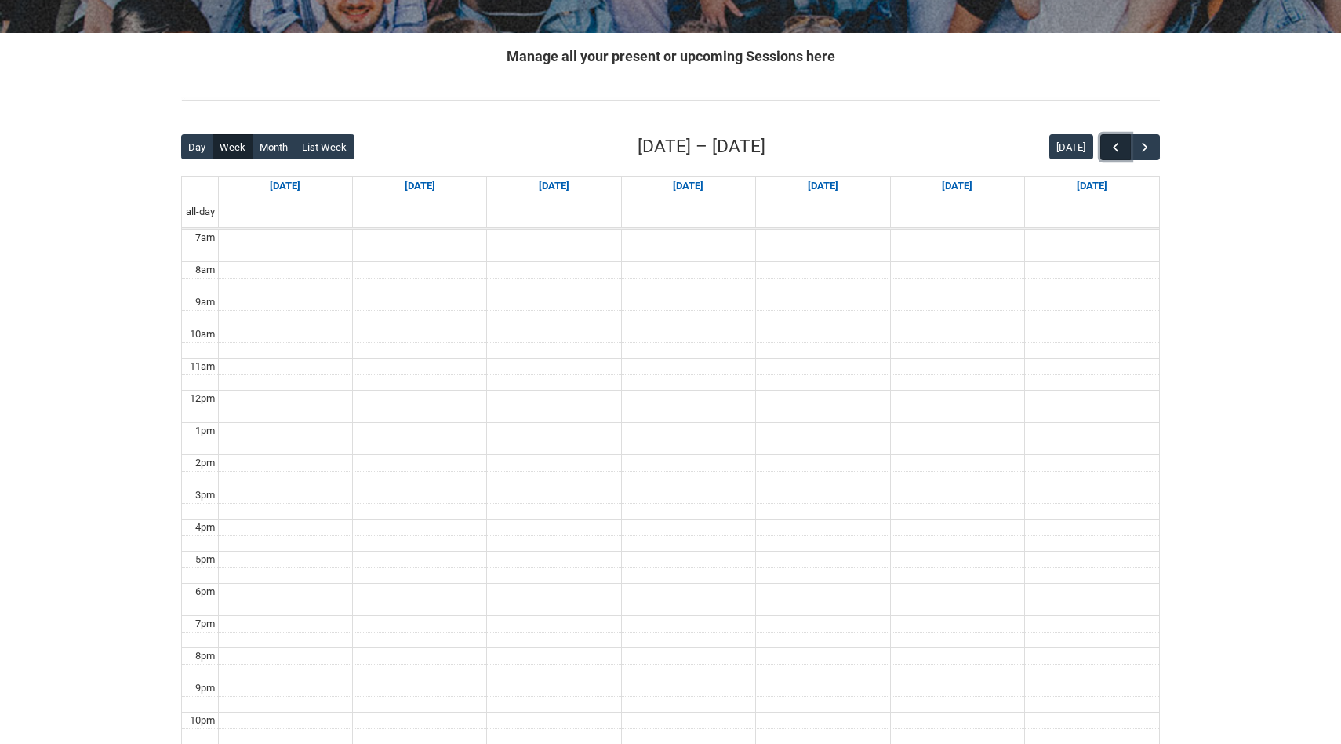
click at [1114, 144] on span "button" at bounding box center [1116, 148] width 16 height 16
click at [1113, 144] on span "button" at bounding box center [1116, 148] width 16 height 16
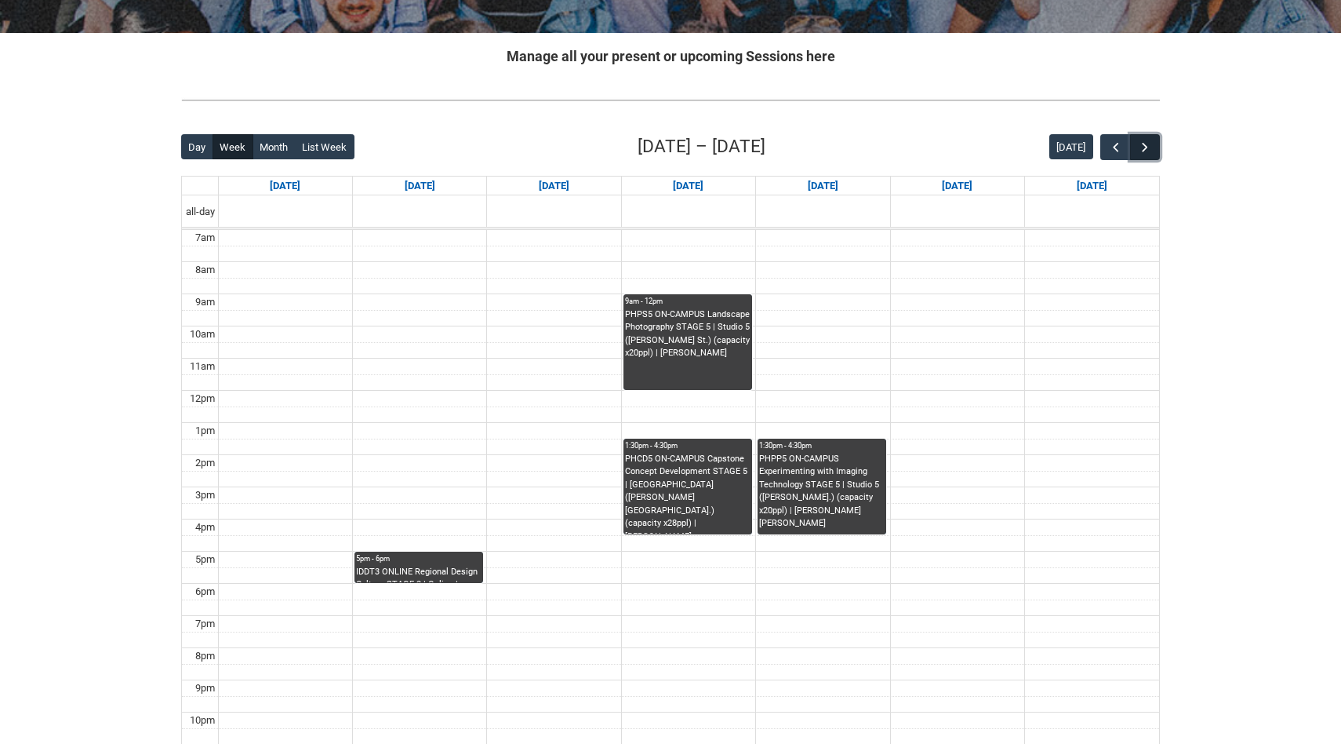
click at [1150, 146] on span "button" at bounding box center [1145, 148] width 16 height 16
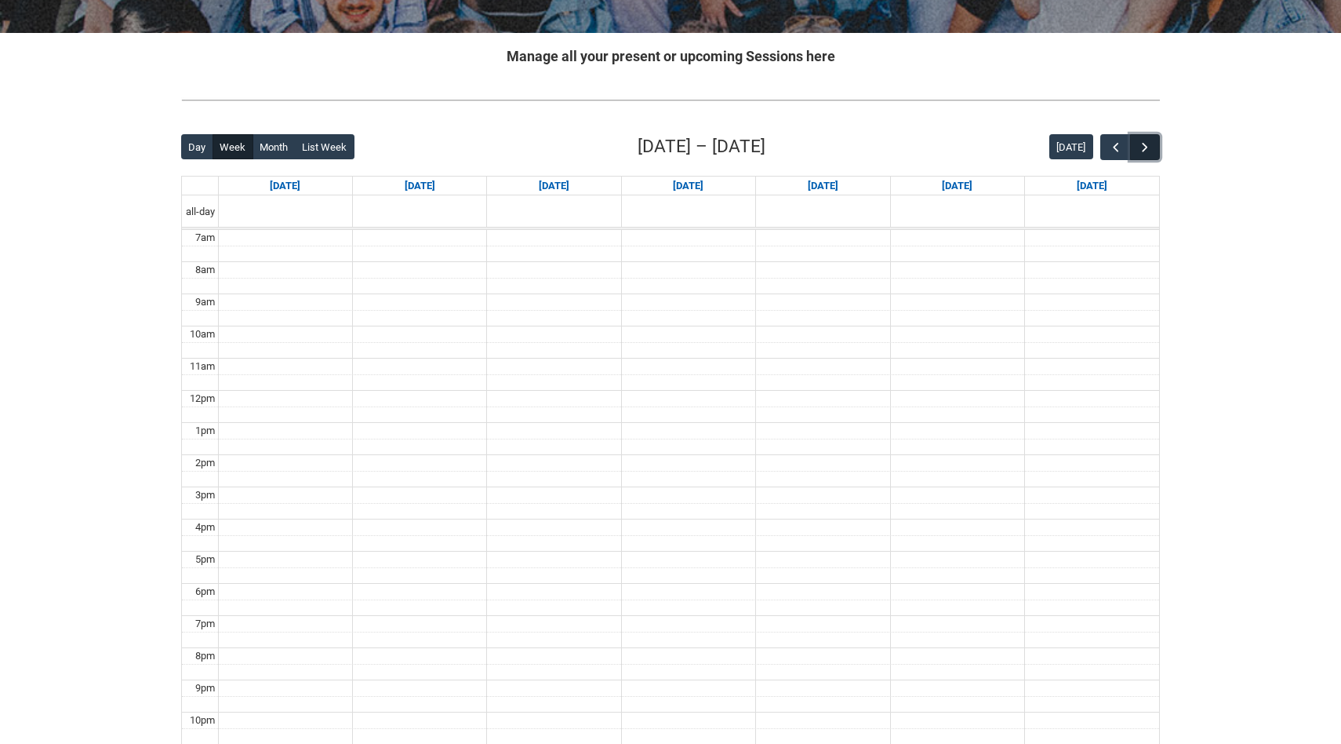
click at [1149, 146] on span "button" at bounding box center [1145, 148] width 16 height 16
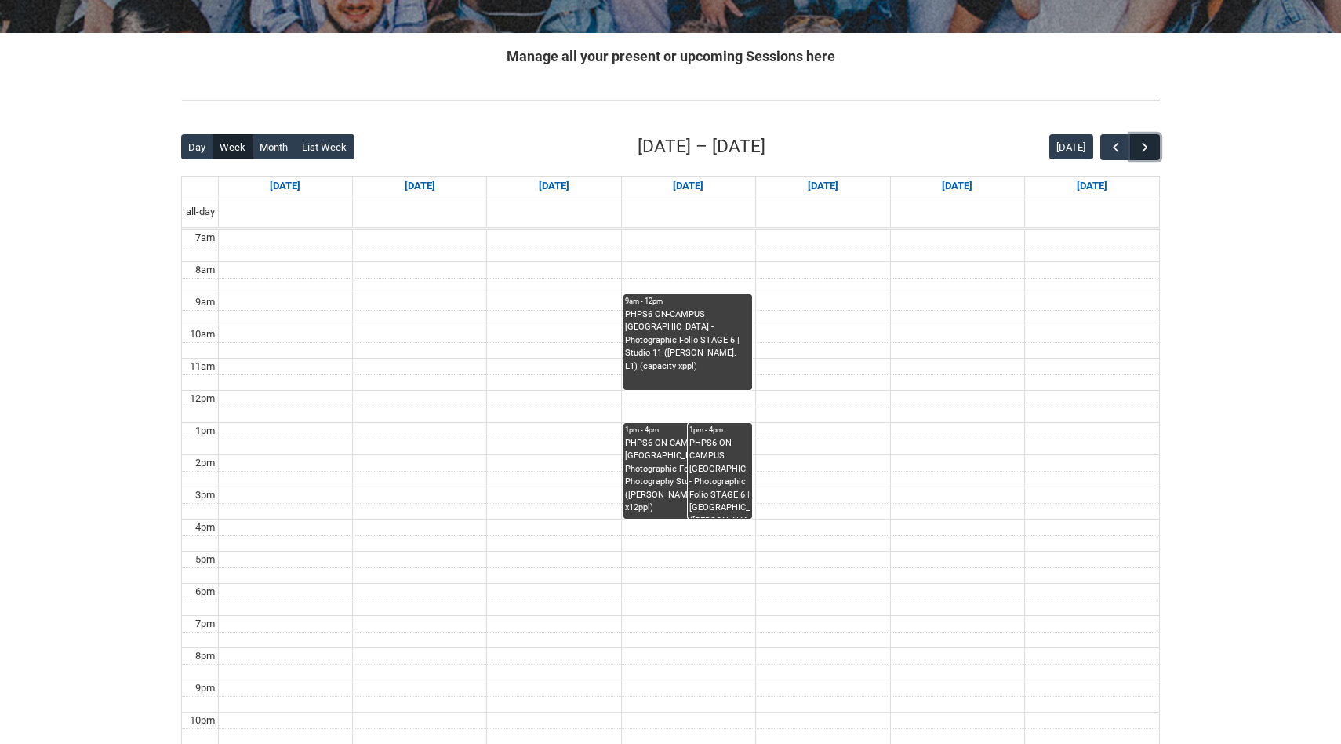
click at [1147, 146] on span "button" at bounding box center [1145, 148] width 16 height 16
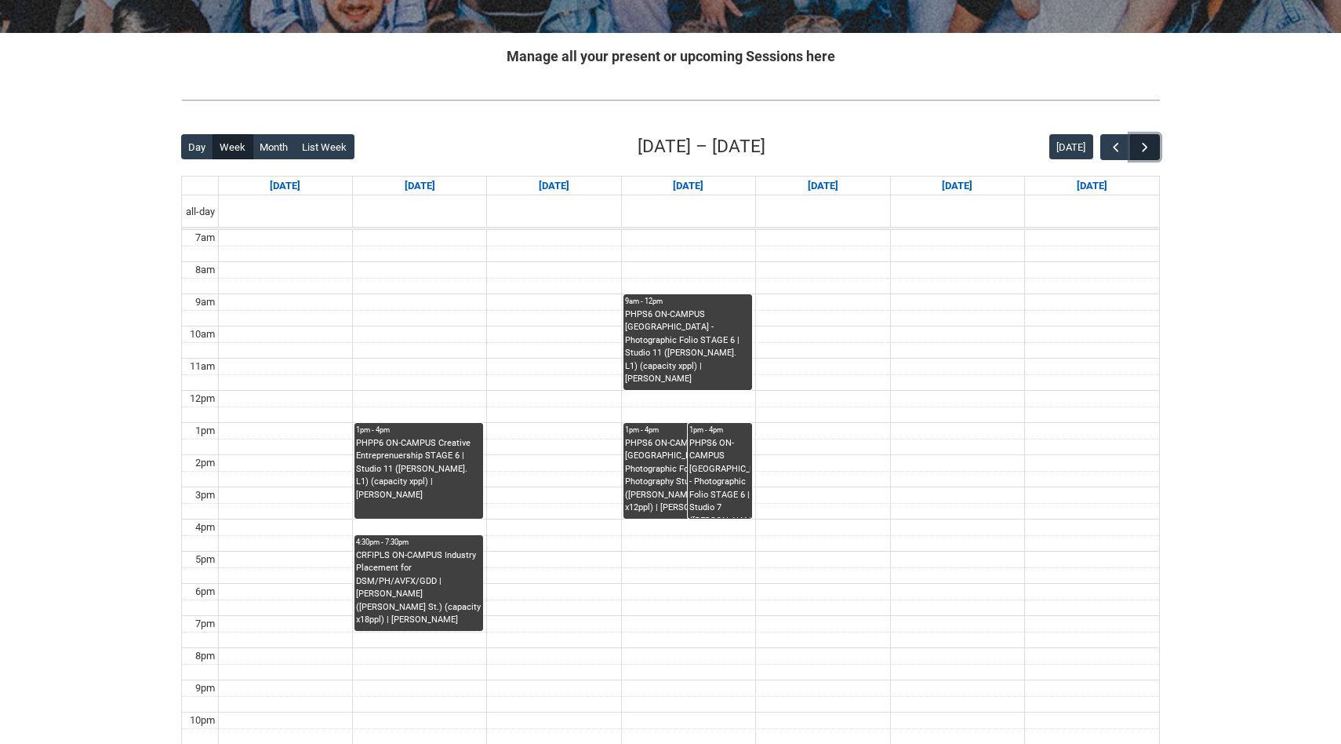
click at [1146, 146] on span "button" at bounding box center [1145, 148] width 16 height 16
click at [1145, 146] on span "button" at bounding box center [1145, 148] width 16 height 16
click at [1144, 146] on span "button" at bounding box center [1145, 148] width 16 height 16
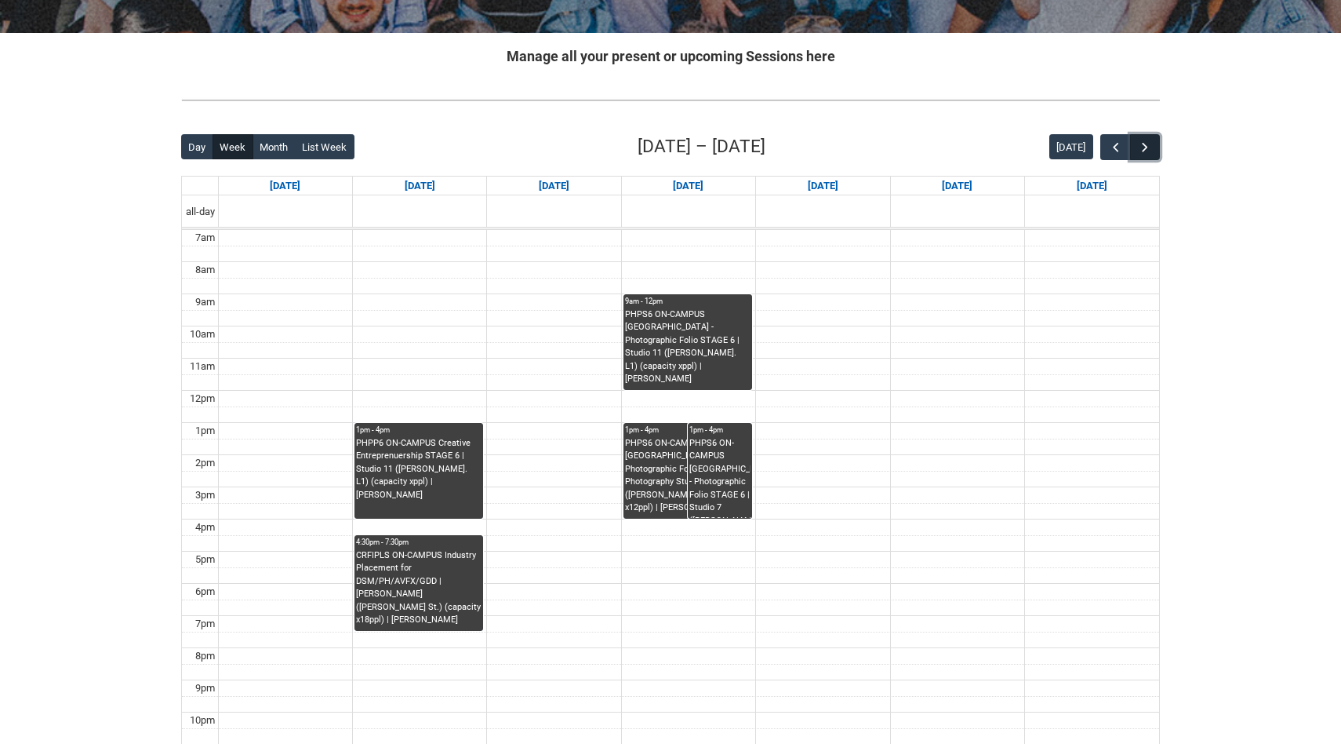
click at [1144, 146] on span "button" at bounding box center [1145, 148] width 16 height 16
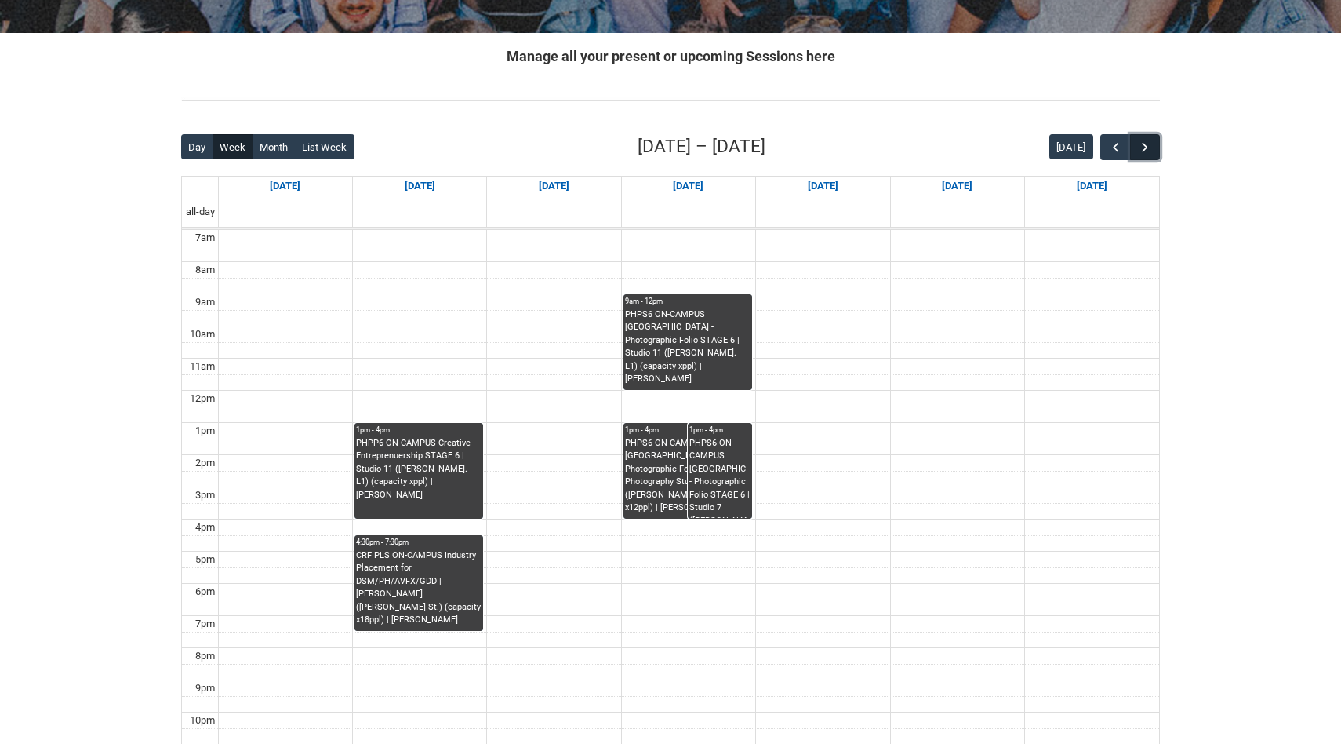
click at [1144, 146] on span "button" at bounding box center [1145, 148] width 16 height 16
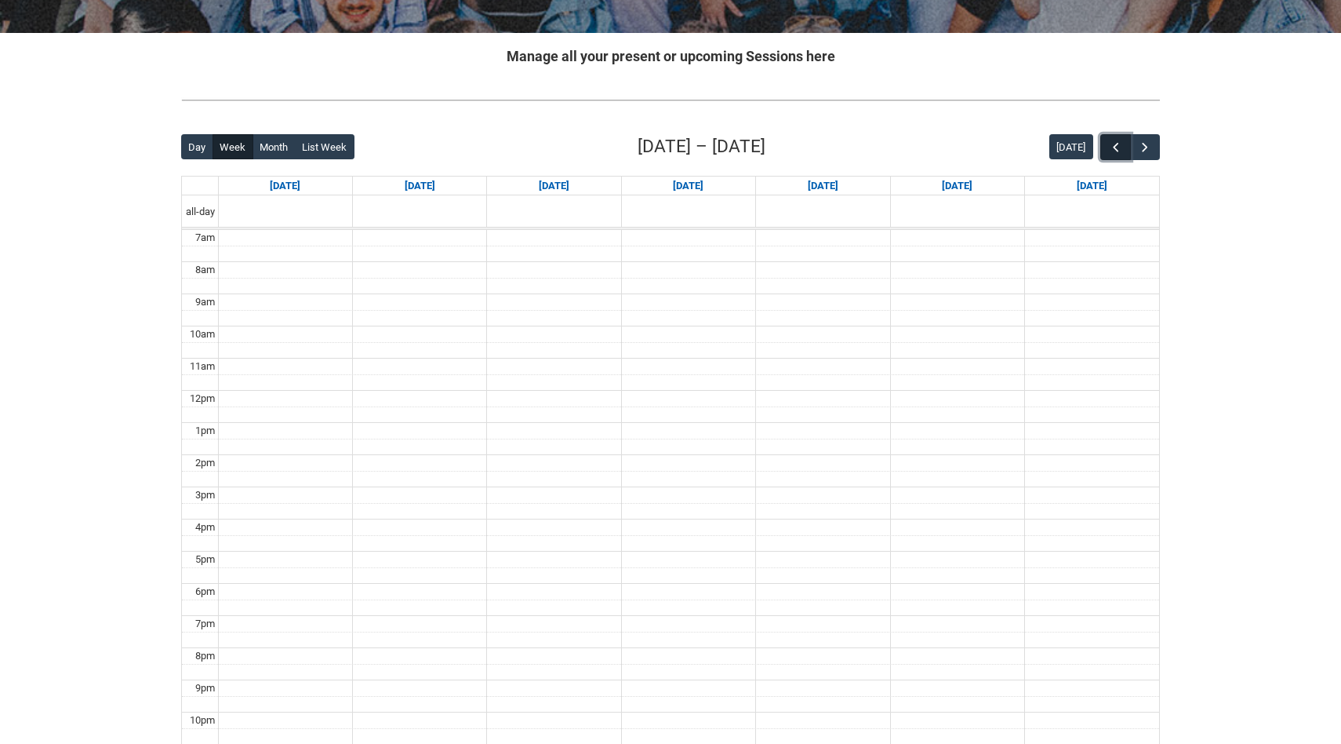
click at [1118, 143] on span "button" at bounding box center [1116, 148] width 16 height 16
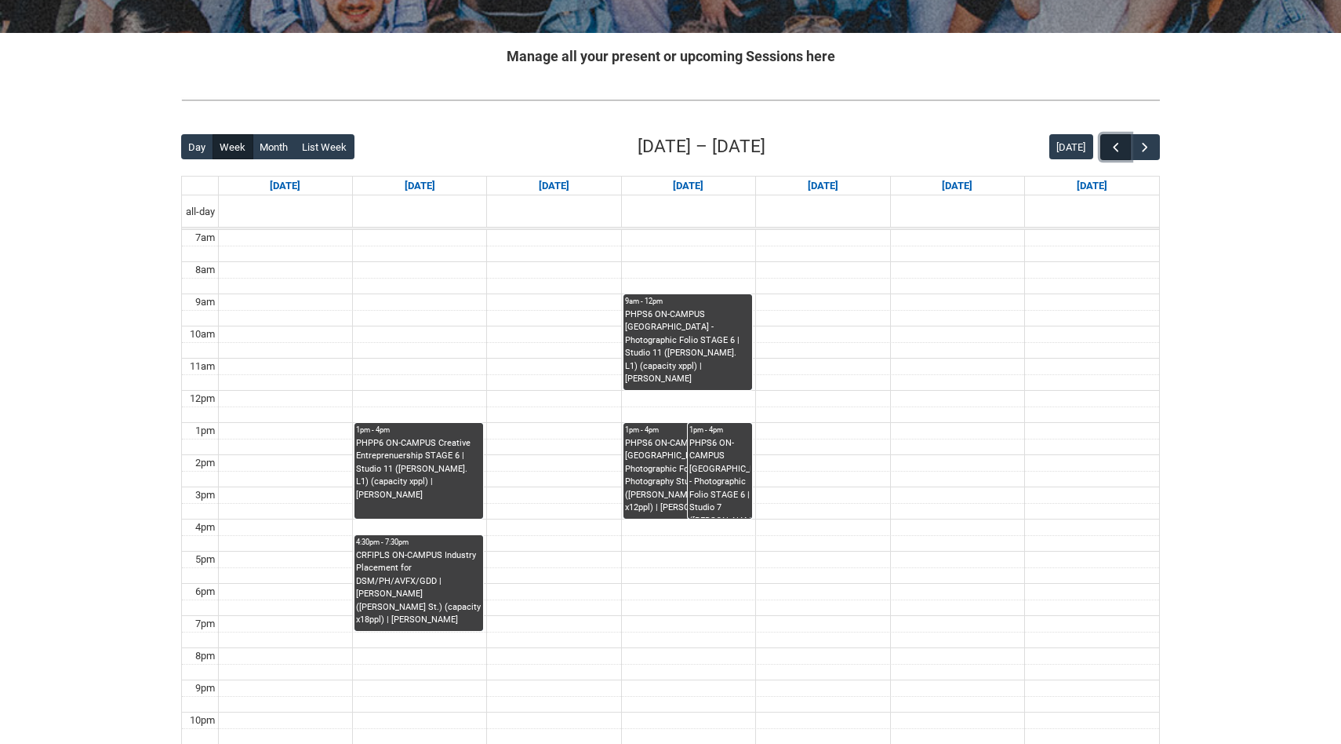
click at [1115, 144] on span "button" at bounding box center [1116, 148] width 16 height 16
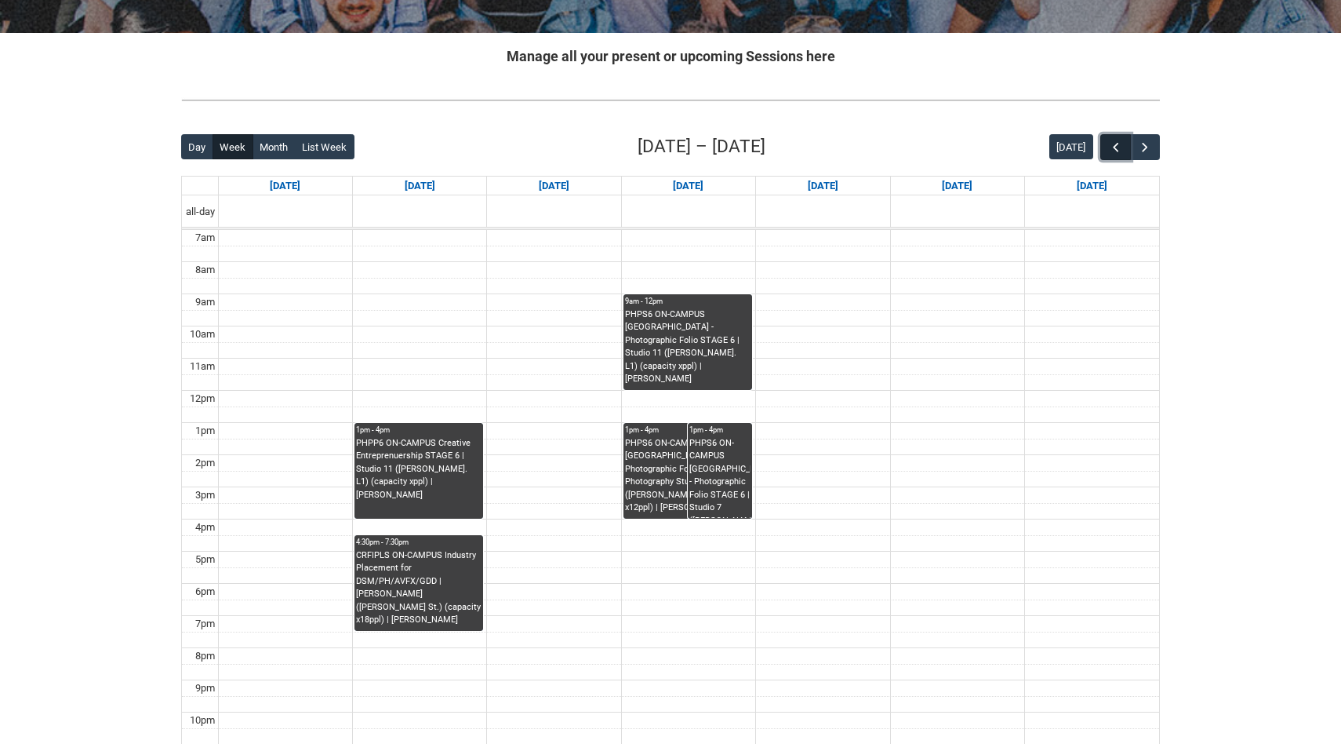
click at [1115, 144] on span "button" at bounding box center [1116, 148] width 16 height 16
click at [1114, 144] on span "button" at bounding box center [1116, 148] width 16 height 16
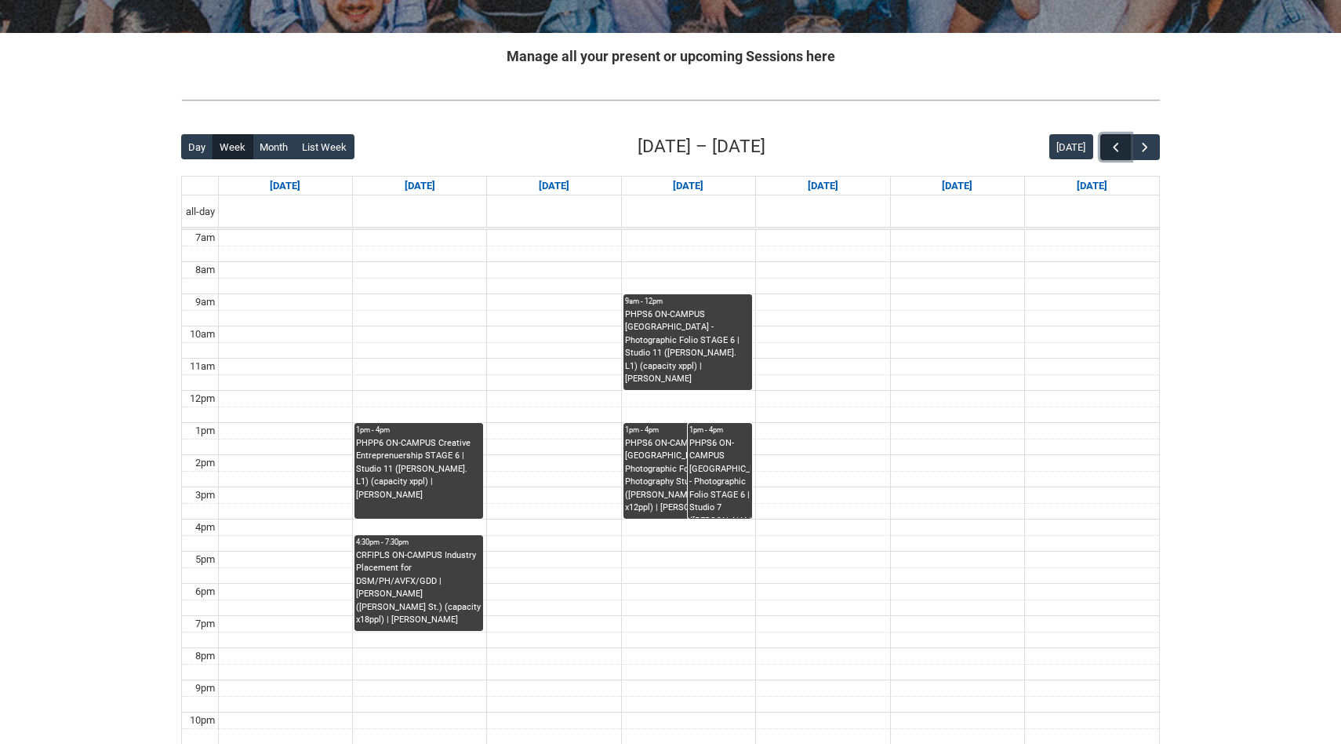
click at [1111, 144] on span "button" at bounding box center [1116, 148] width 16 height 16
click at [1108, 144] on span "button" at bounding box center [1116, 148] width 16 height 16
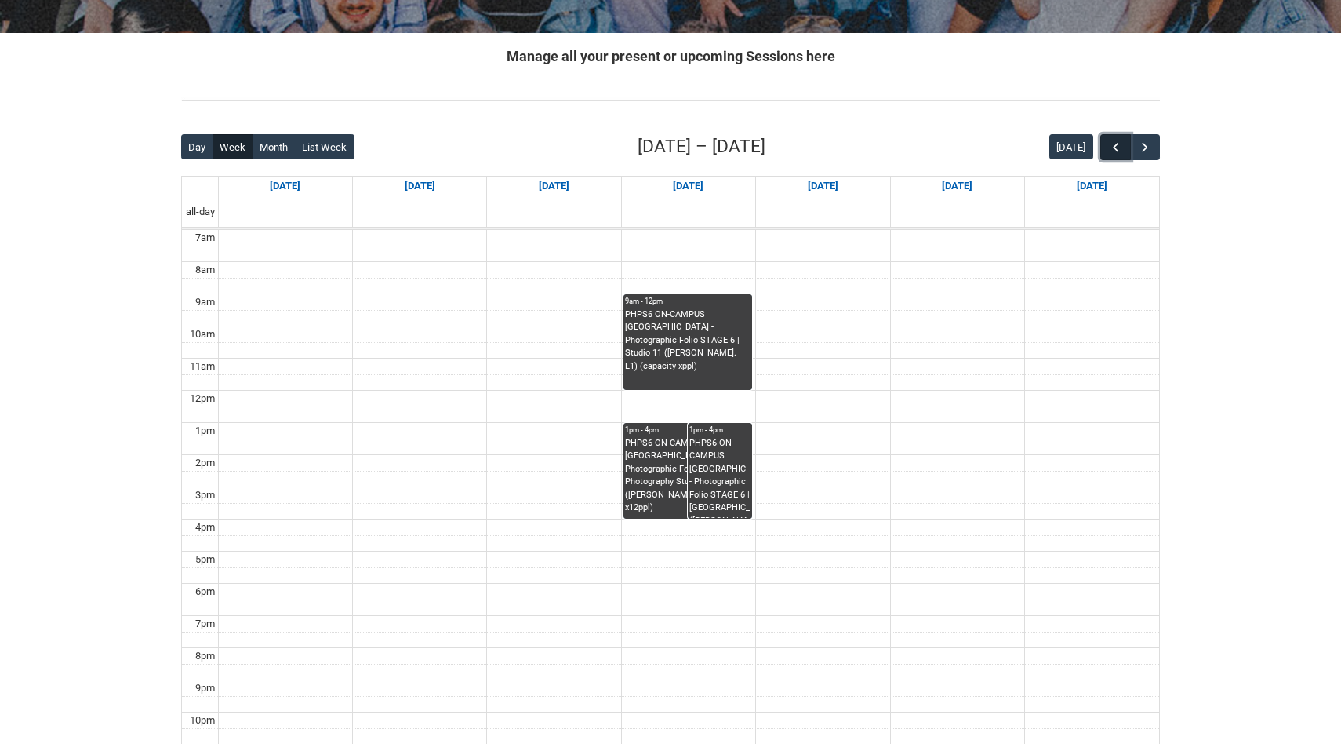
click at [1106, 144] on button "button" at bounding box center [1116, 147] width 30 height 26
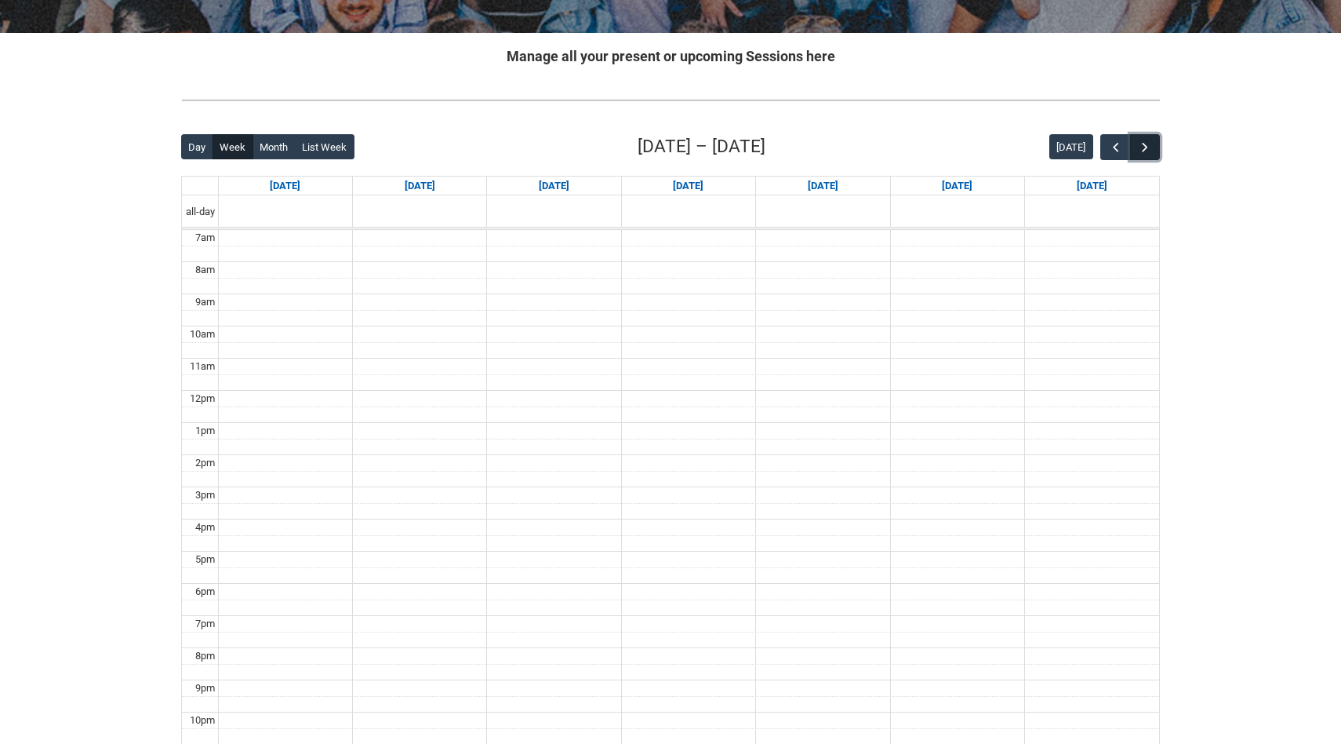
click at [1136, 141] on button "button" at bounding box center [1145, 147] width 30 height 26
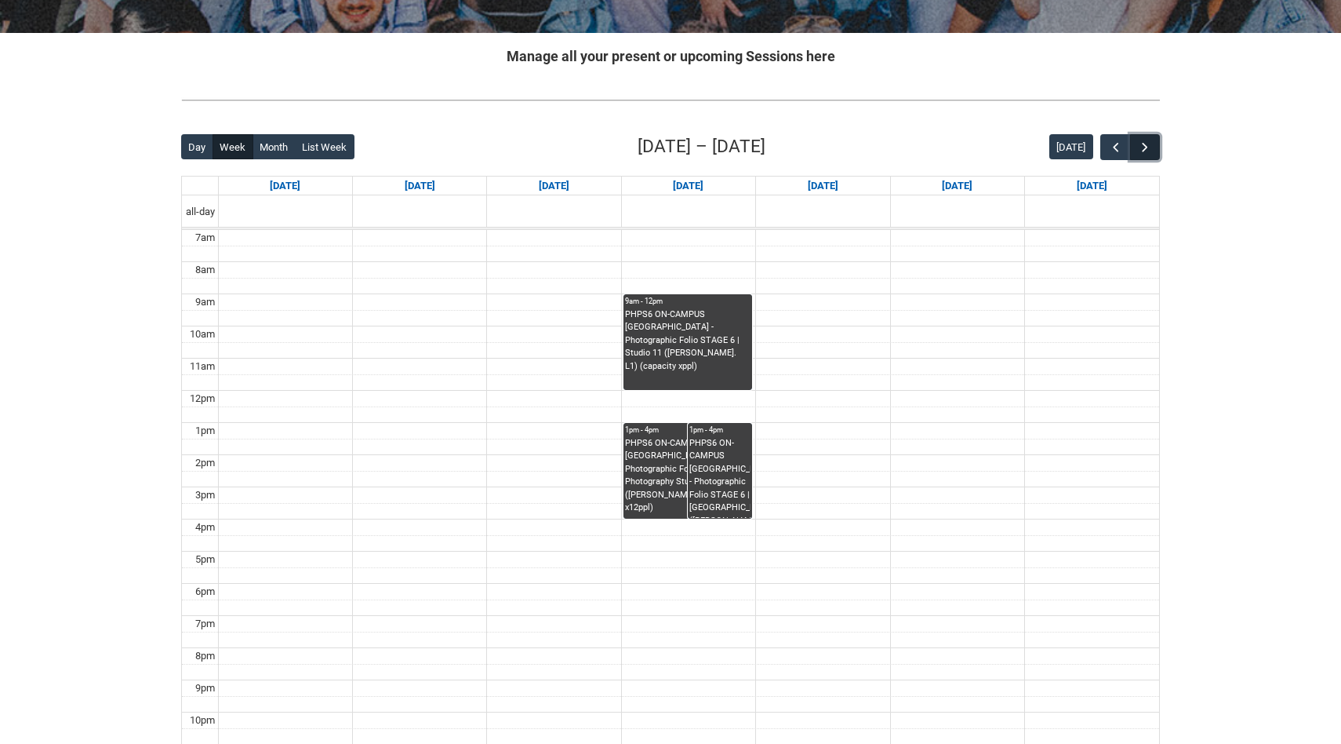
click at [1136, 141] on button "button" at bounding box center [1145, 147] width 30 height 26
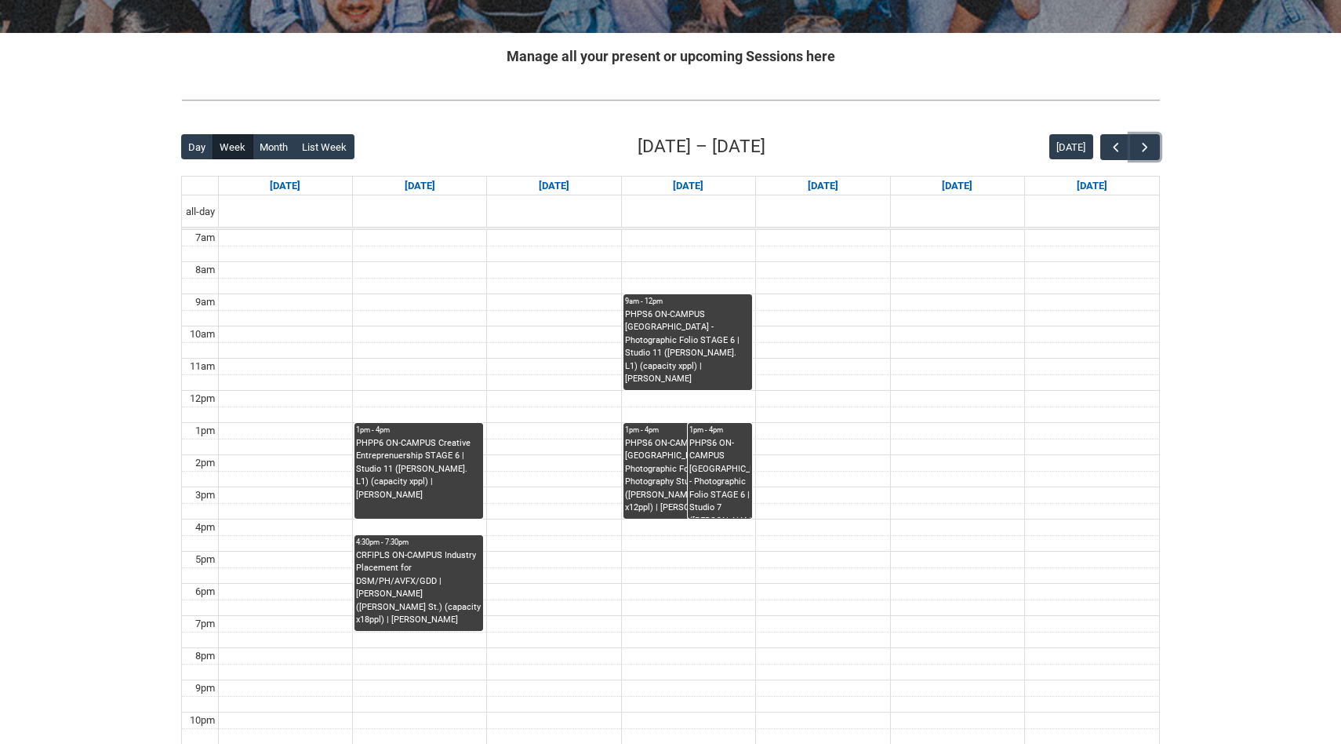
click at [731, 470] on div "PHPS6 ON-CAMPUS [GEOGRAPHIC_DATA] - Photographic Folio STAGE 6 | Studio 7 ([PER…" at bounding box center [719, 478] width 61 height 82
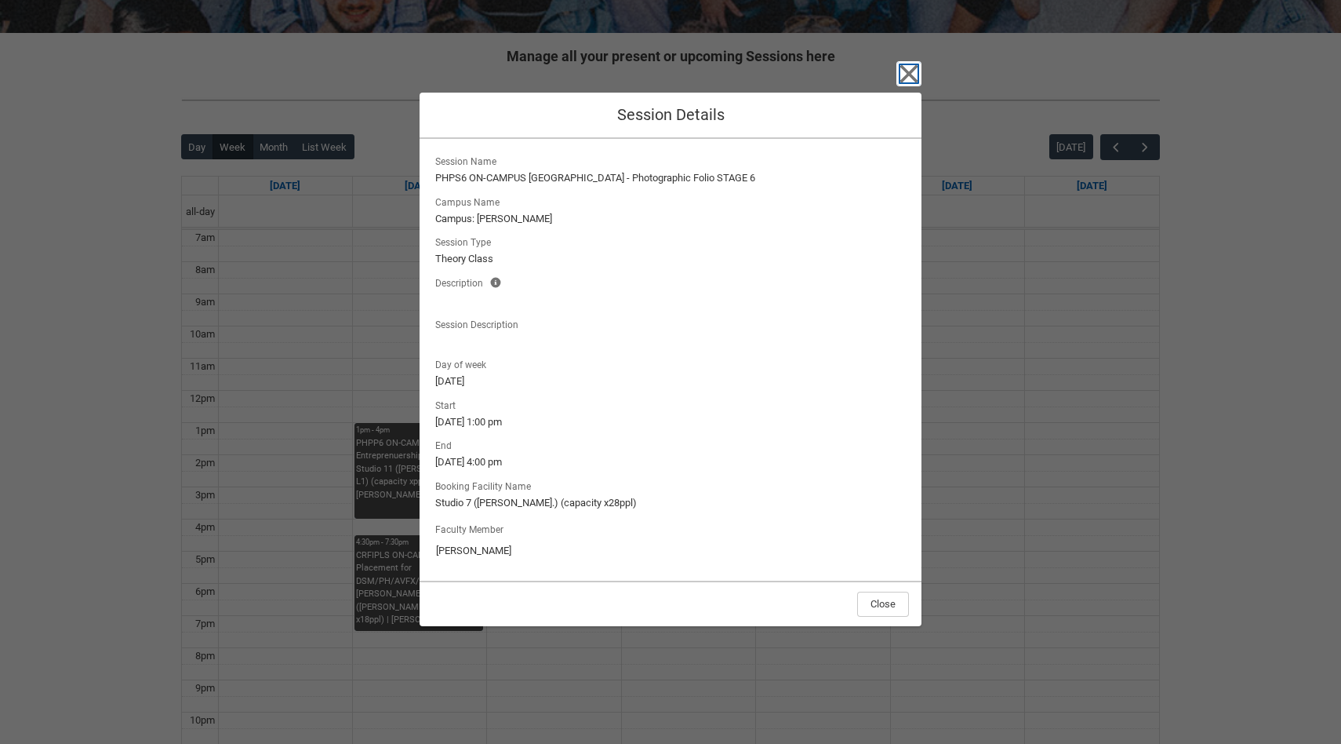
click at [905, 77] on icon "button" at bounding box center [909, 74] width 18 height 18
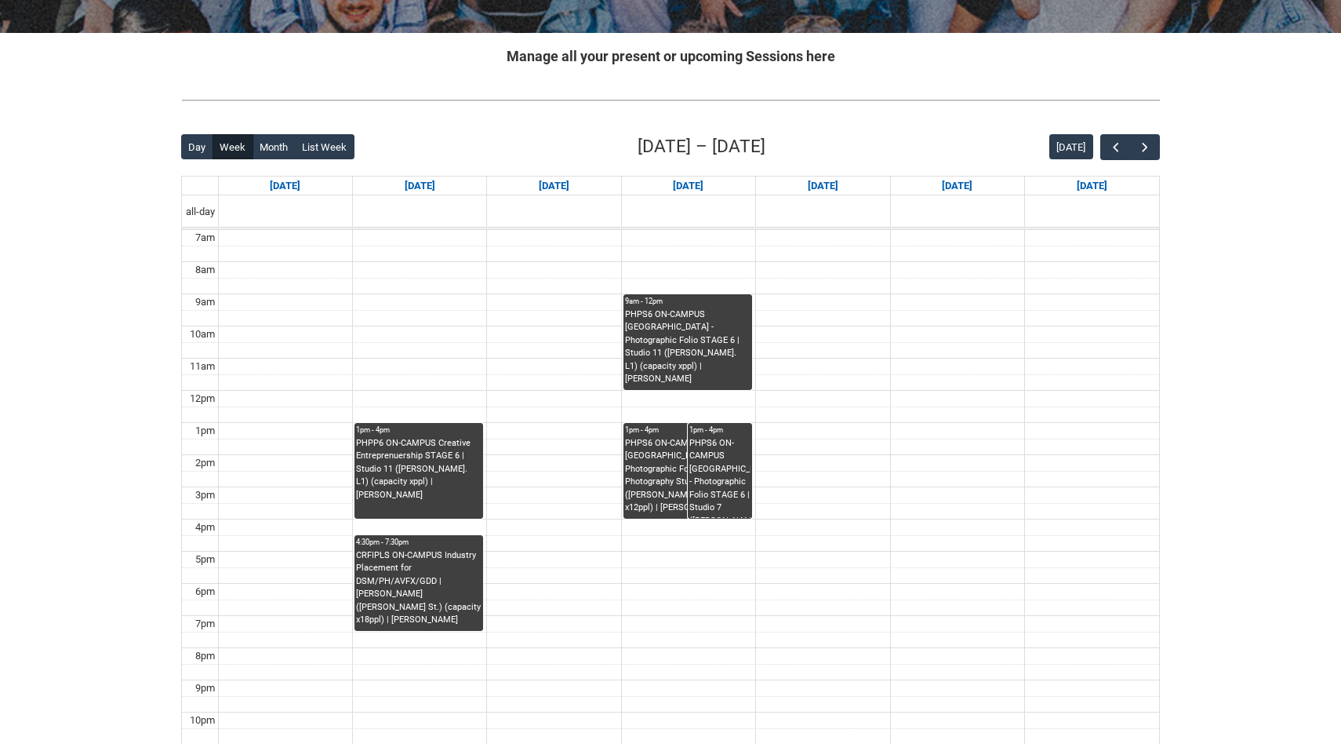
click at [640, 483] on div "PHPS6 ON-CAMPUS [GEOGRAPHIC_DATA] - Photographic Folio STAGE 6 | Photography St…" at bounding box center [688, 476] width 126 height 78
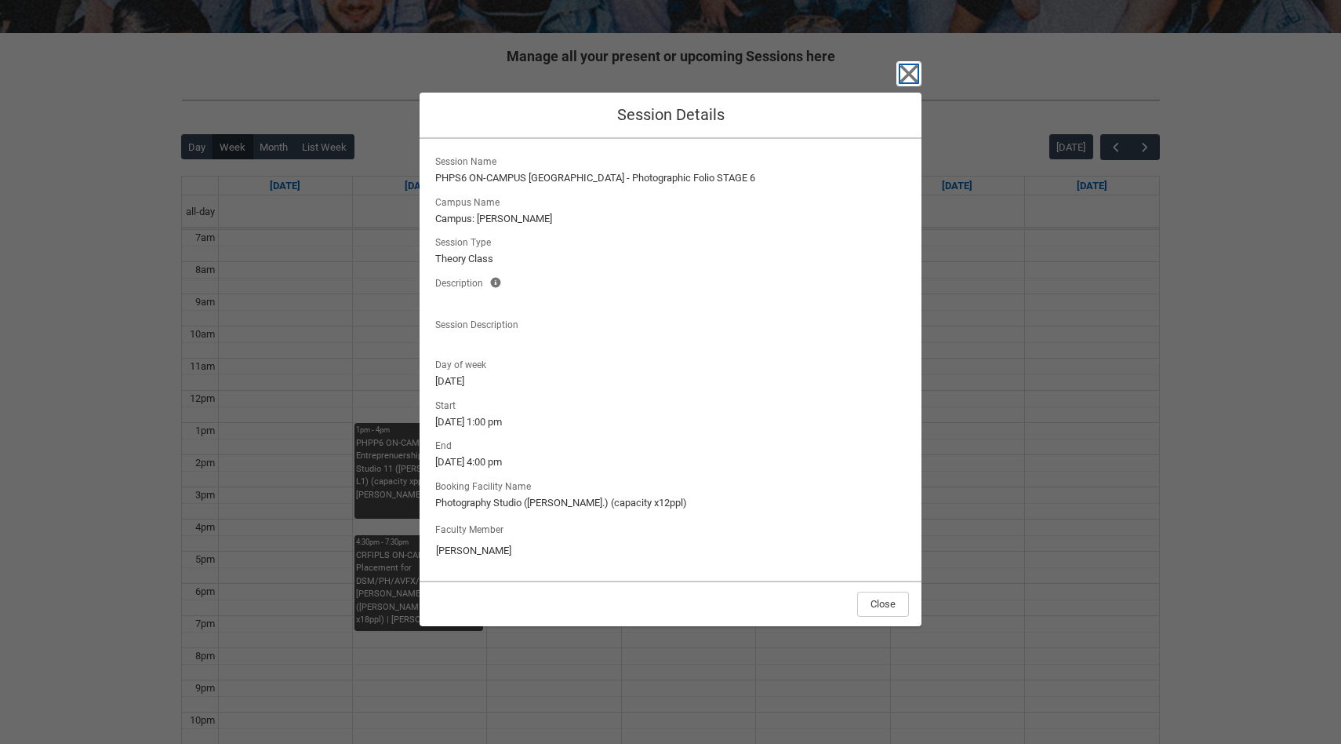
click at [908, 75] on icon "button" at bounding box center [909, 74] width 18 height 18
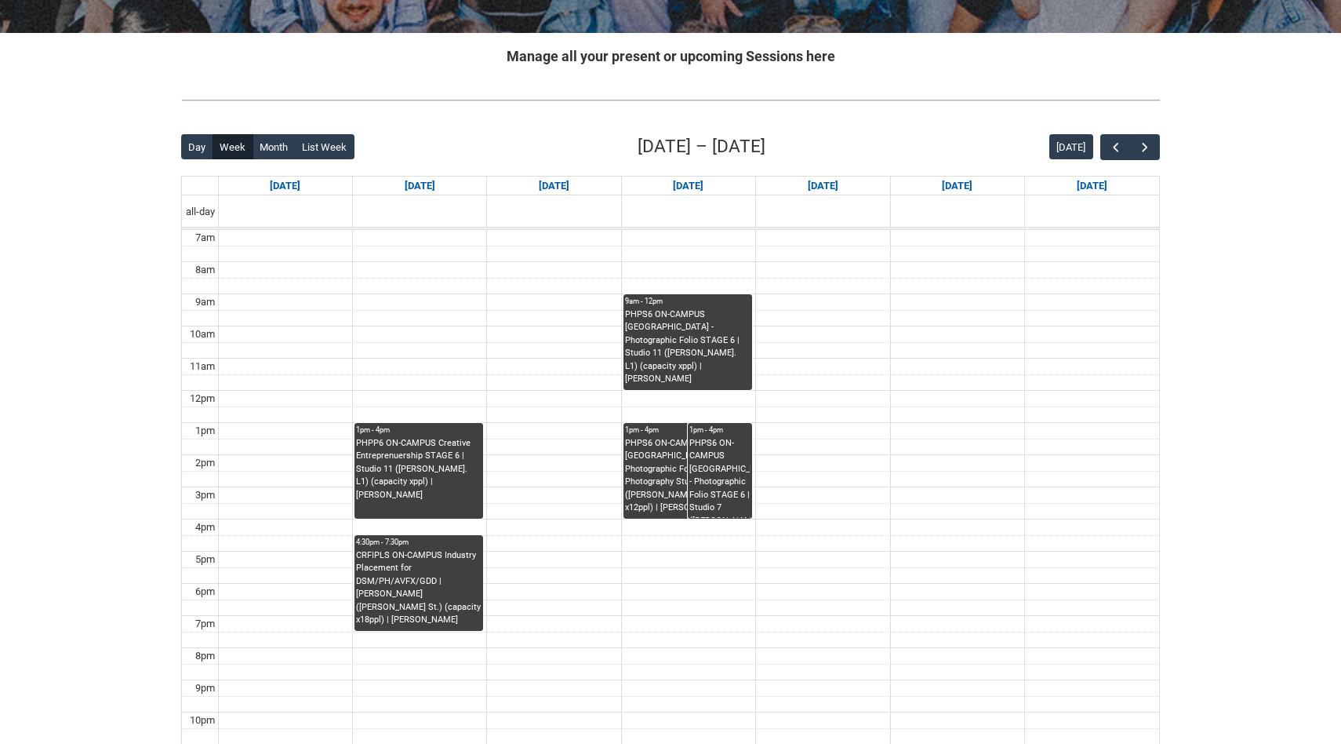
click at [714, 463] on div "PHPS6 ON-CAMPUS [GEOGRAPHIC_DATA] - Photographic Folio STAGE 6 | Studio 7 ([PER…" at bounding box center [719, 478] width 61 height 82
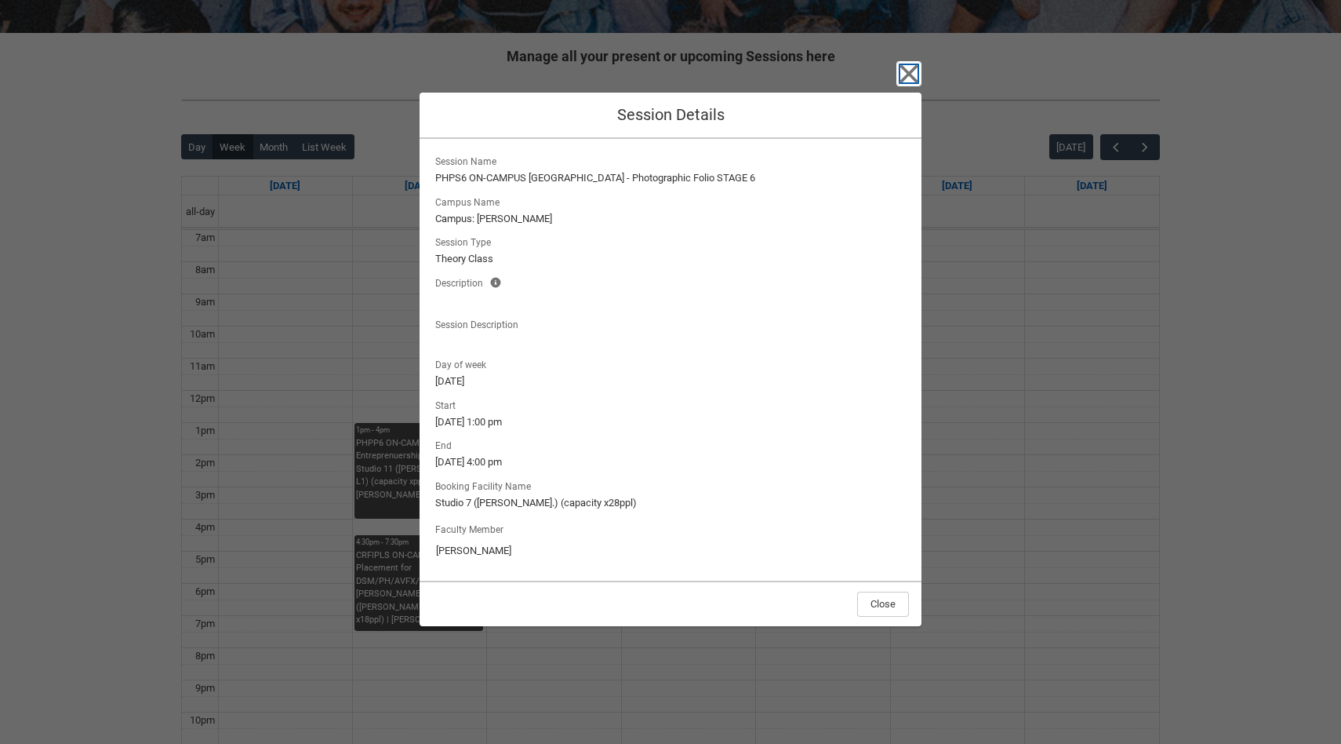
click at [906, 71] on icon "button" at bounding box center [909, 74] width 18 height 18
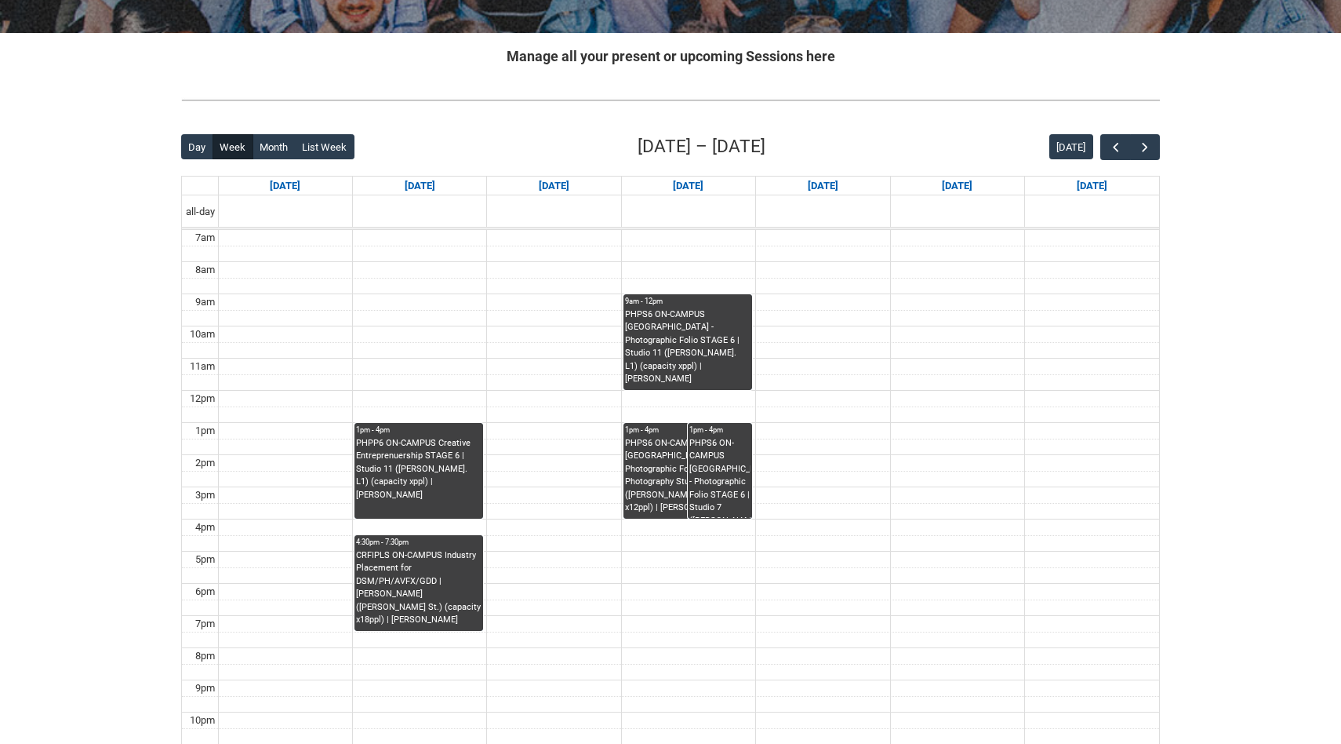
click at [426, 509] on div "PHPP6 ON-CAMPUS Creative Entreprenuership STAGE 6 | Studio 11 ([PERSON_NAME]. L…" at bounding box center [419, 478] width 126 height 82
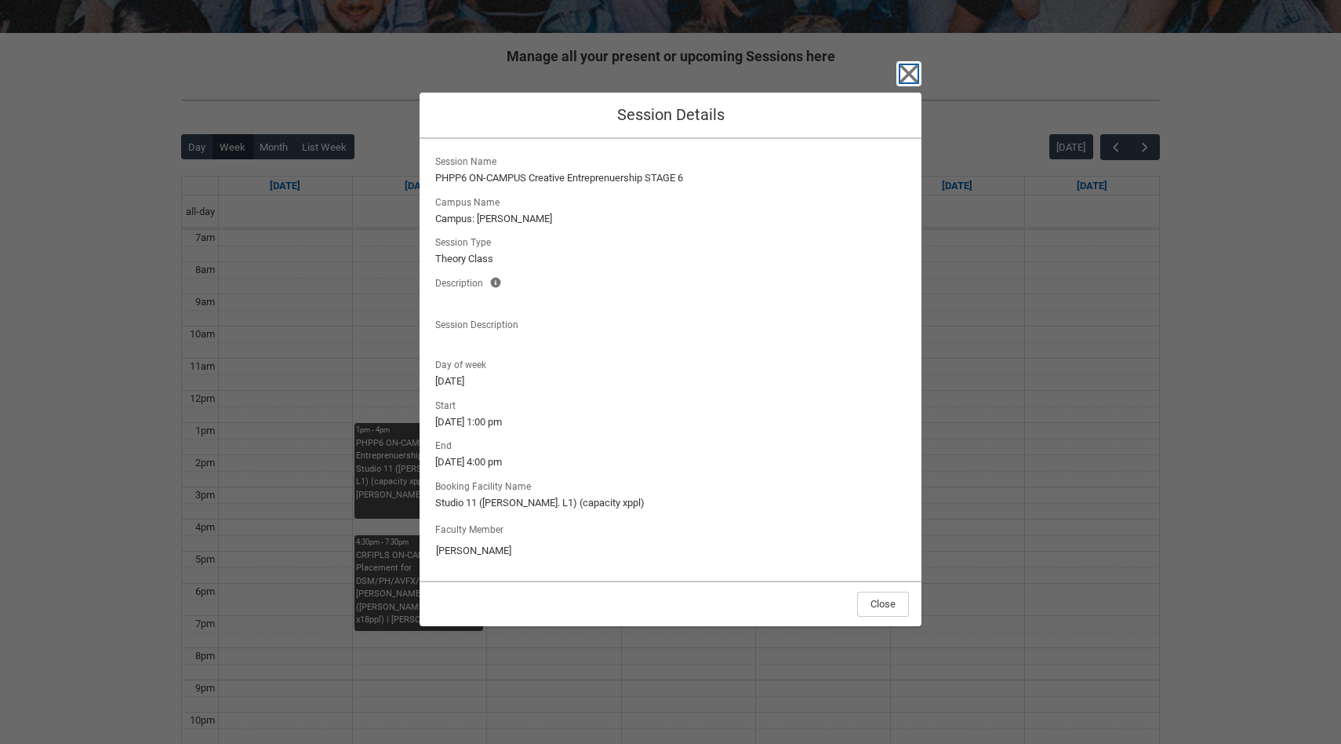
click at [900, 72] on icon "button" at bounding box center [909, 73] width 25 height 25
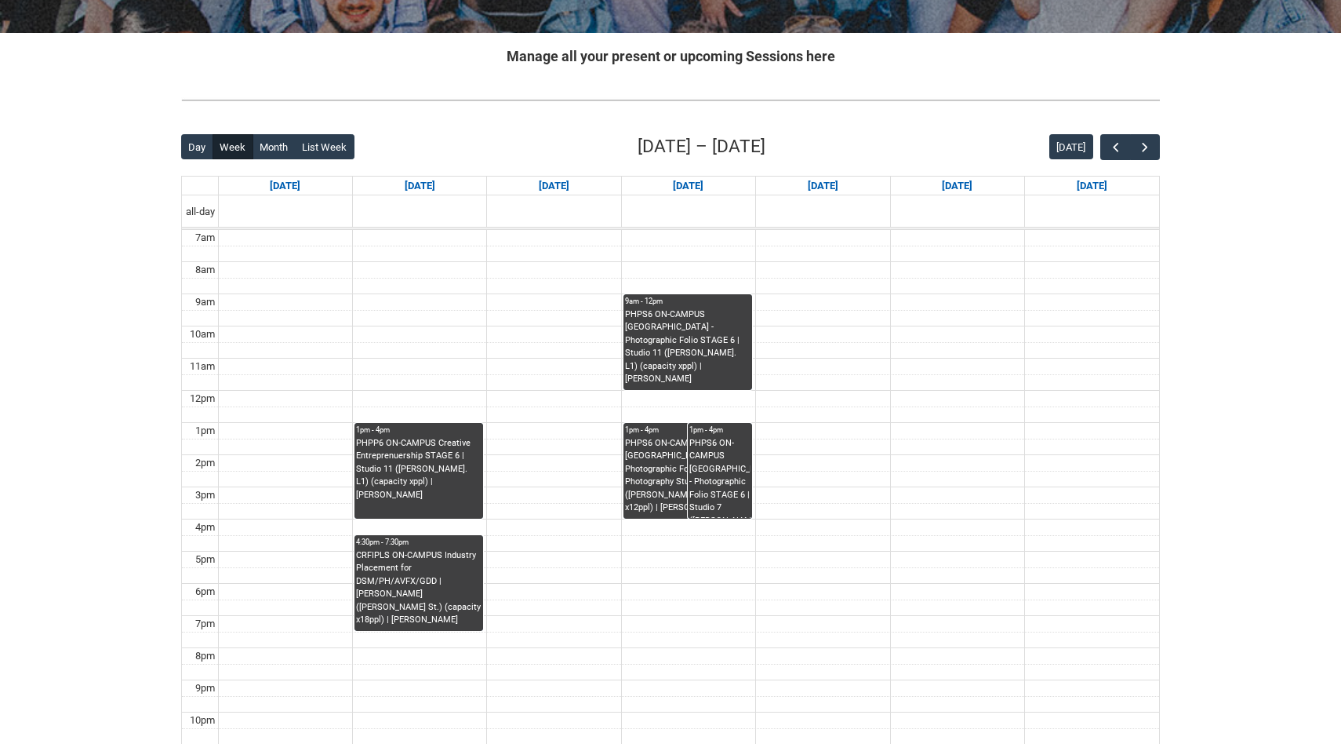
click at [464, 551] on div "CRFIPLS ON-CAMPUS Industry Placement for DSM/PH/AVFX/GDD | [PERSON_NAME] ([PERS…" at bounding box center [419, 588] width 126 height 78
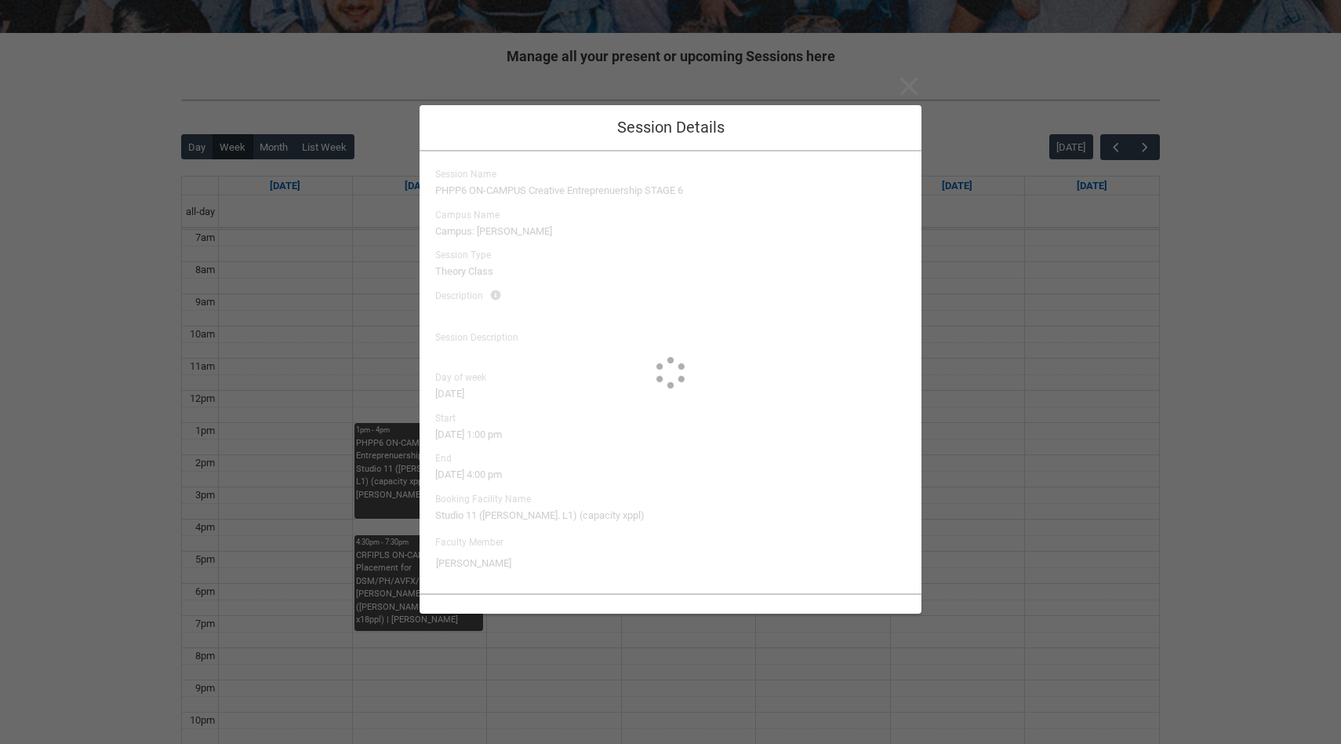
type input "[PERSON_NAME]"
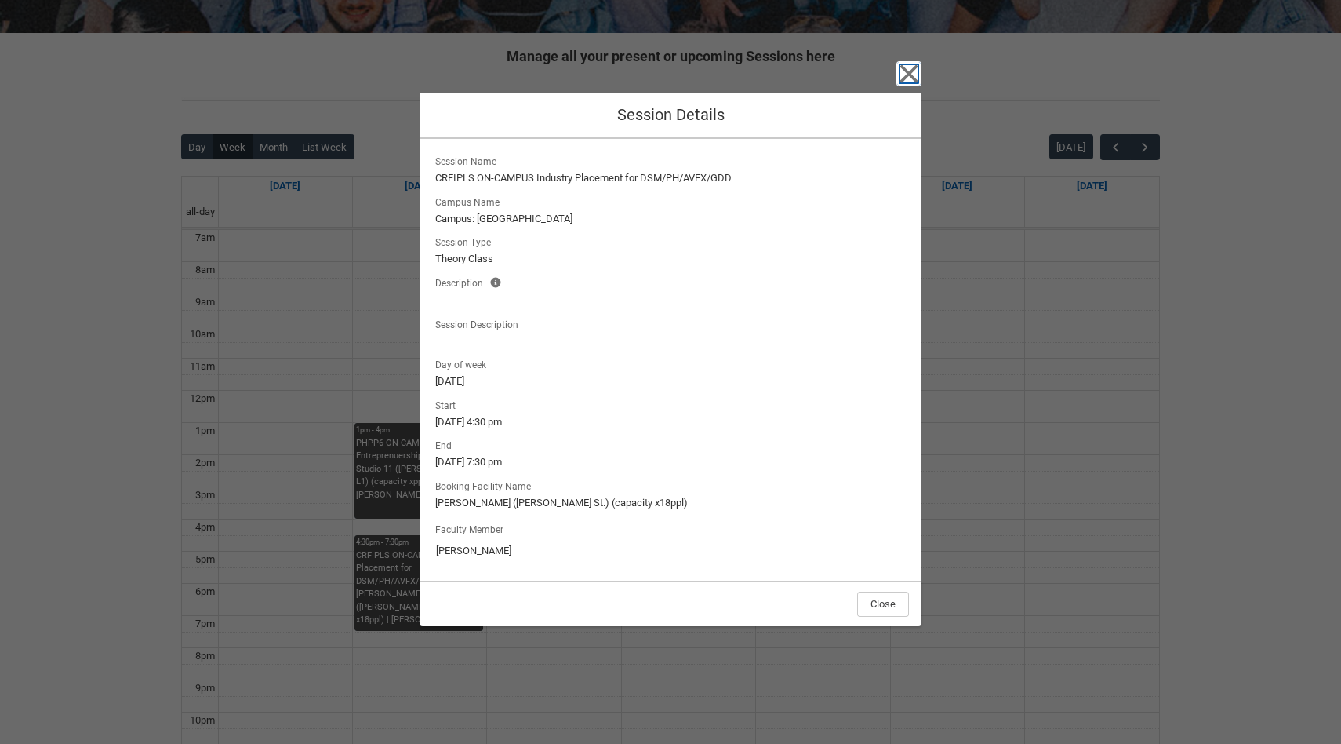
click at [911, 71] on icon "button" at bounding box center [909, 74] width 18 height 18
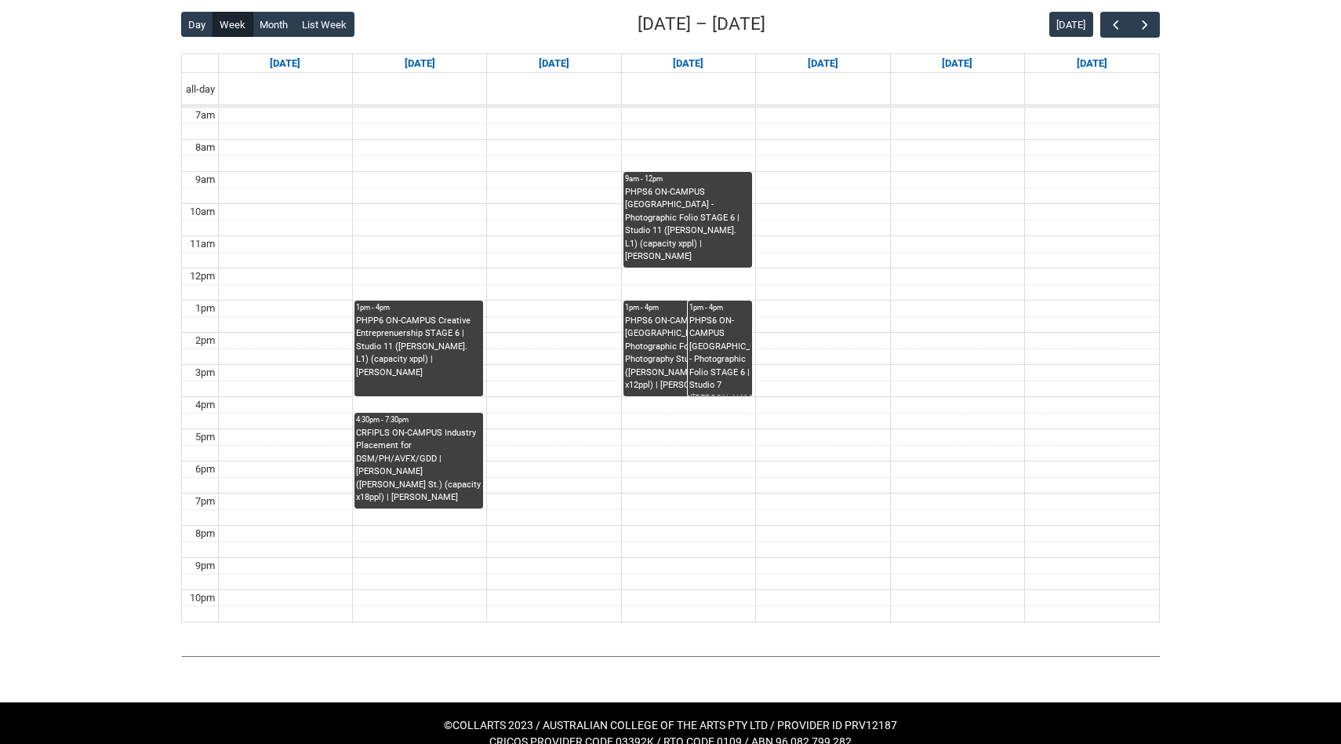
scroll to position [425, 0]
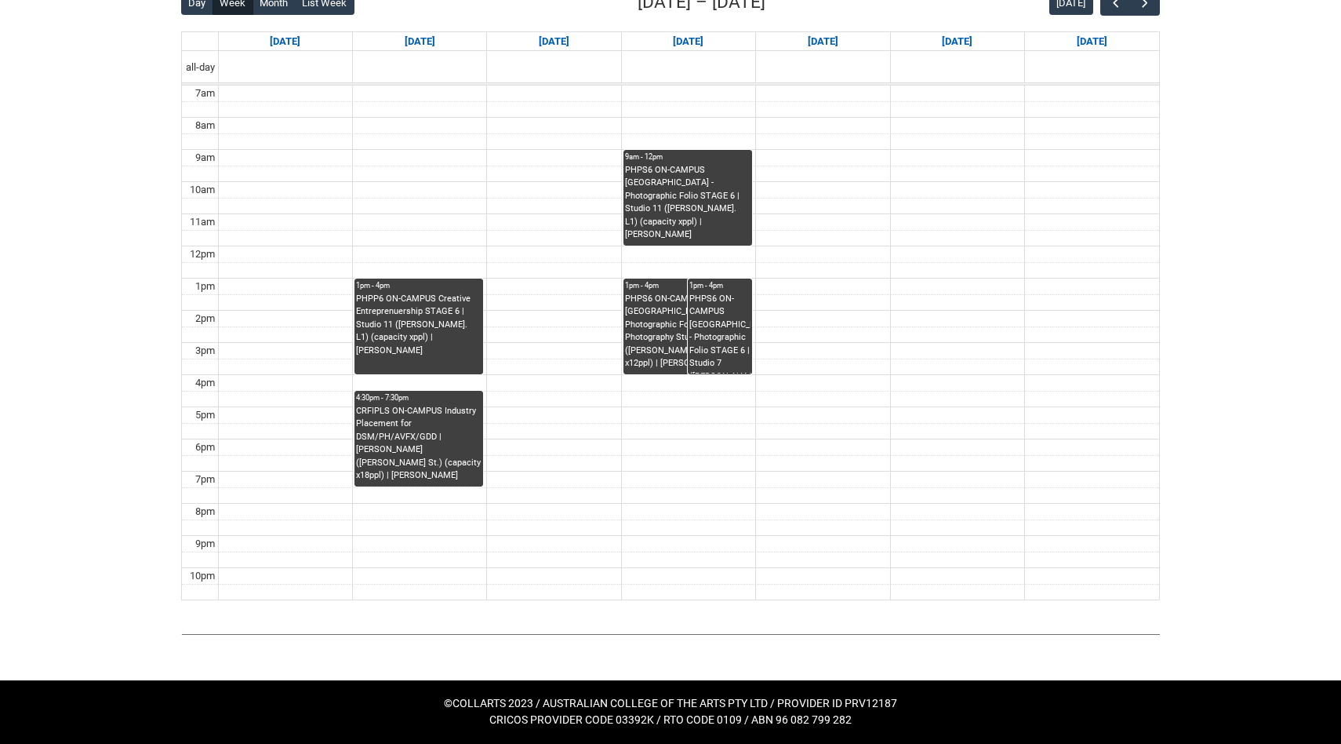
click at [421, 439] on div "CRFIPLS ON-CAMPUS Industry Placement for DSM/PH/AVFX/GDD | [PERSON_NAME] ([PERS…" at bounding box center [419, 444] width 126 height 78
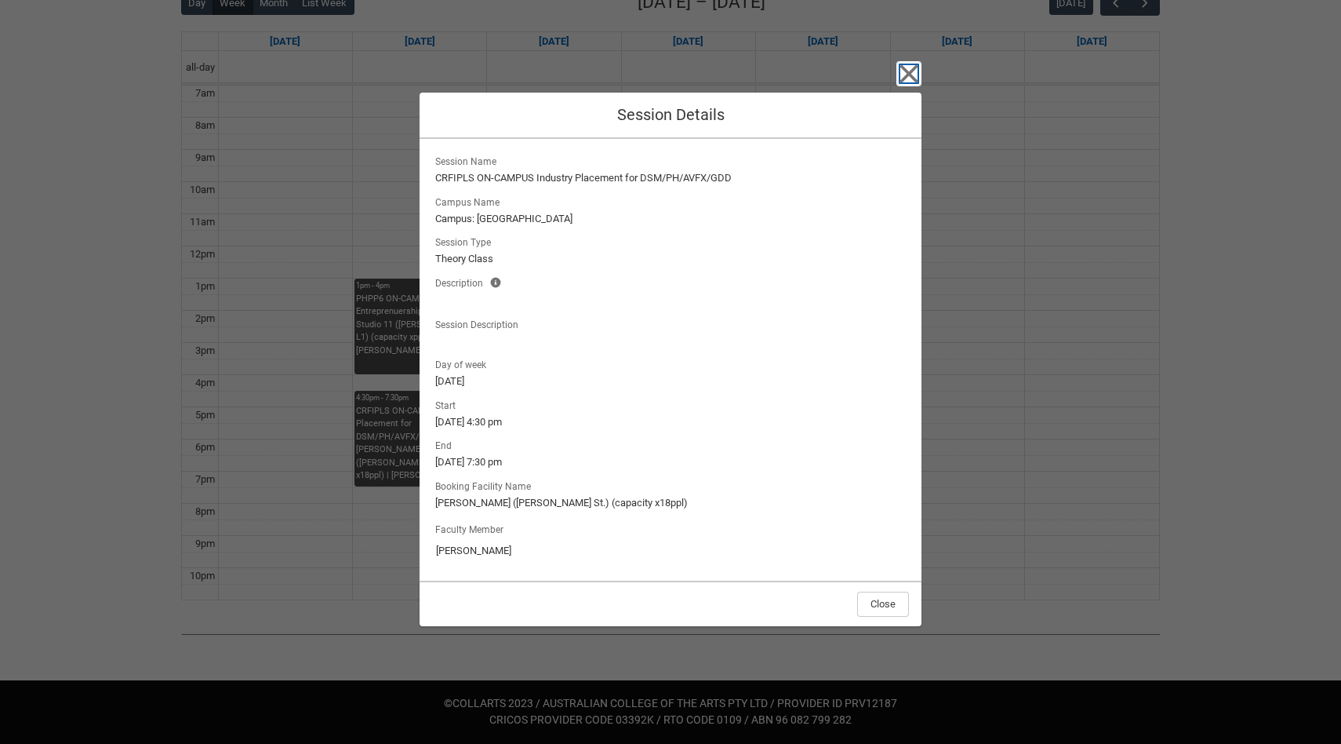
click at [908, 73] on icon "button" at bounding box center [909, 74] width 18 height 18
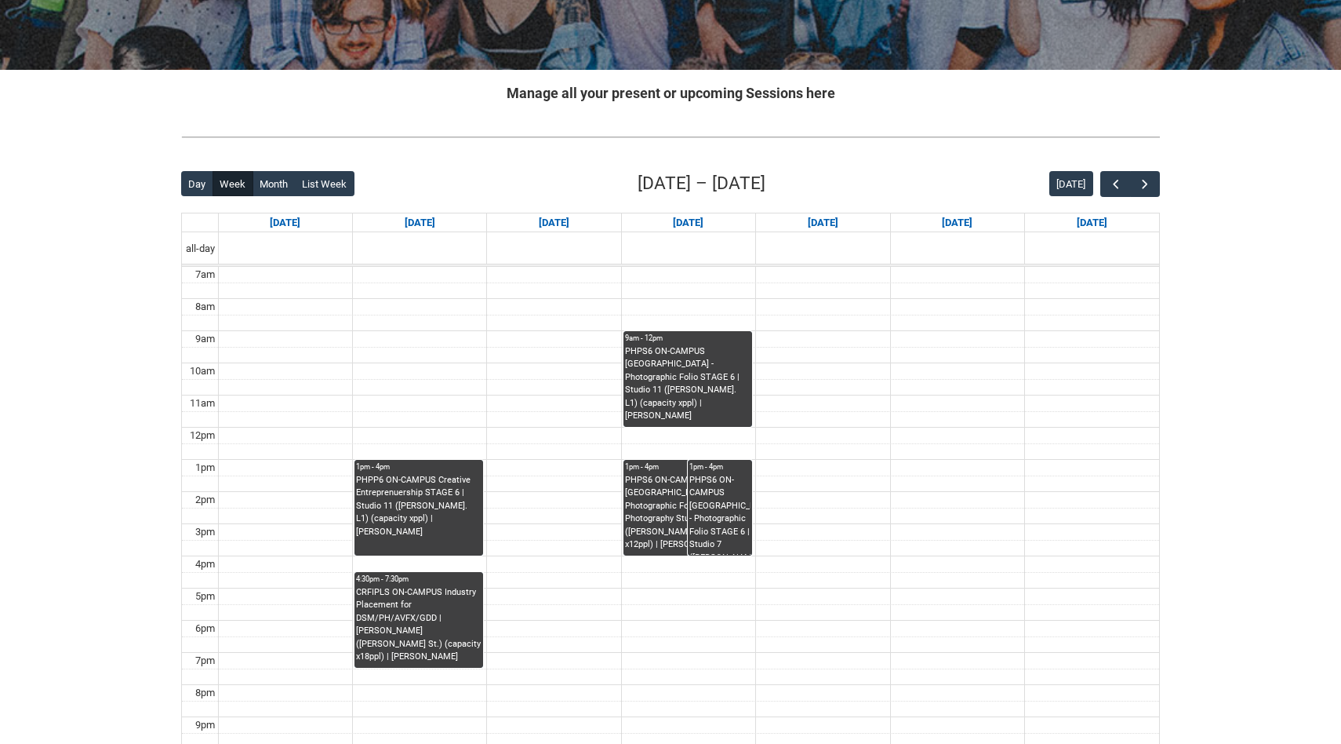
scroll to position [243, 0]
